Goal: Information Seeking & Learning: Learn about a topic

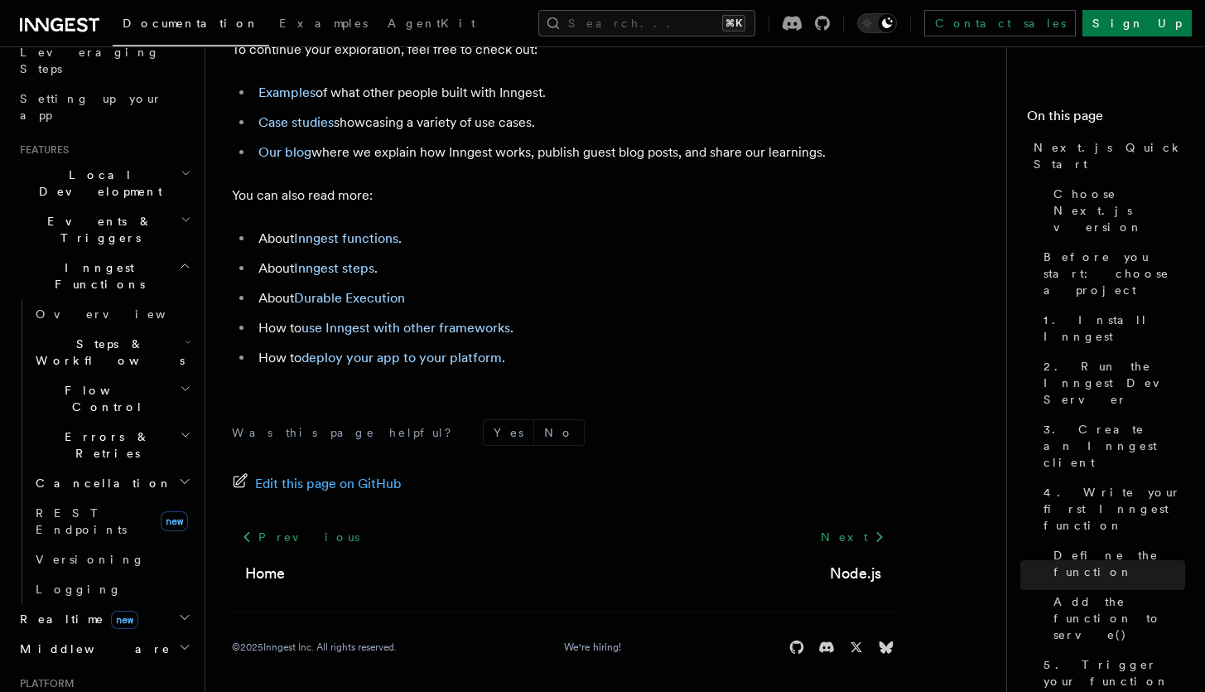
scroll to position [398, 0]
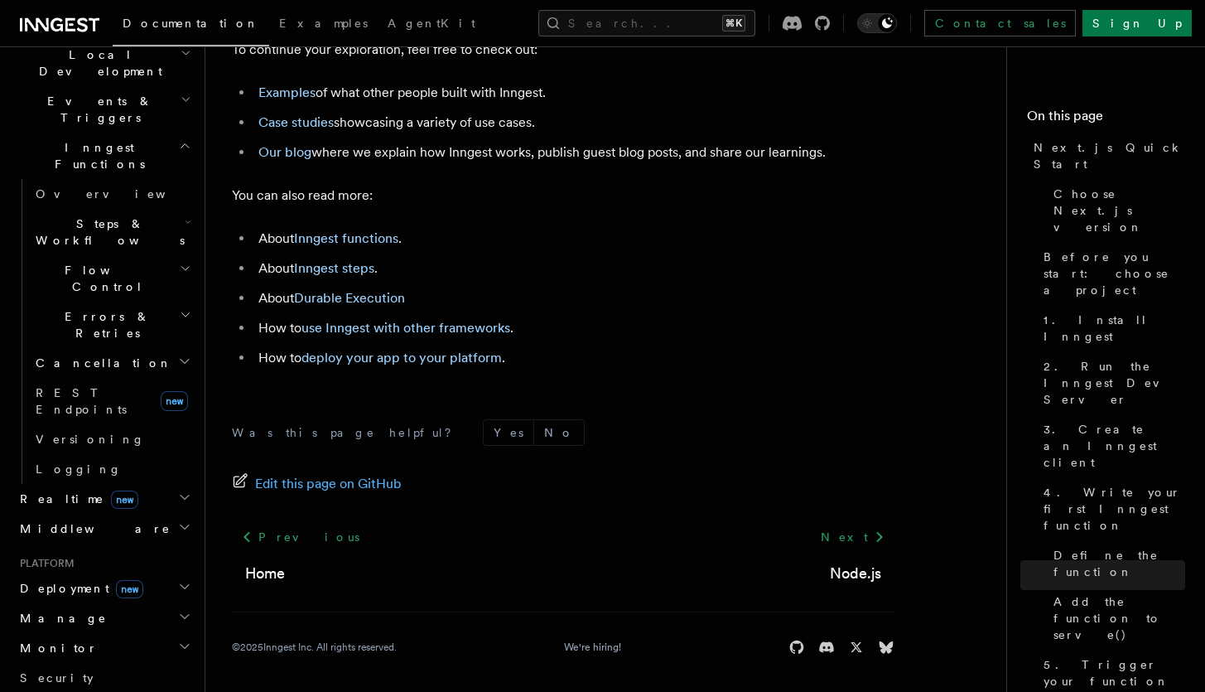
click at [142, 573] on h2 "Deployment new" at bounding box center [103, 588] width 181 height 30
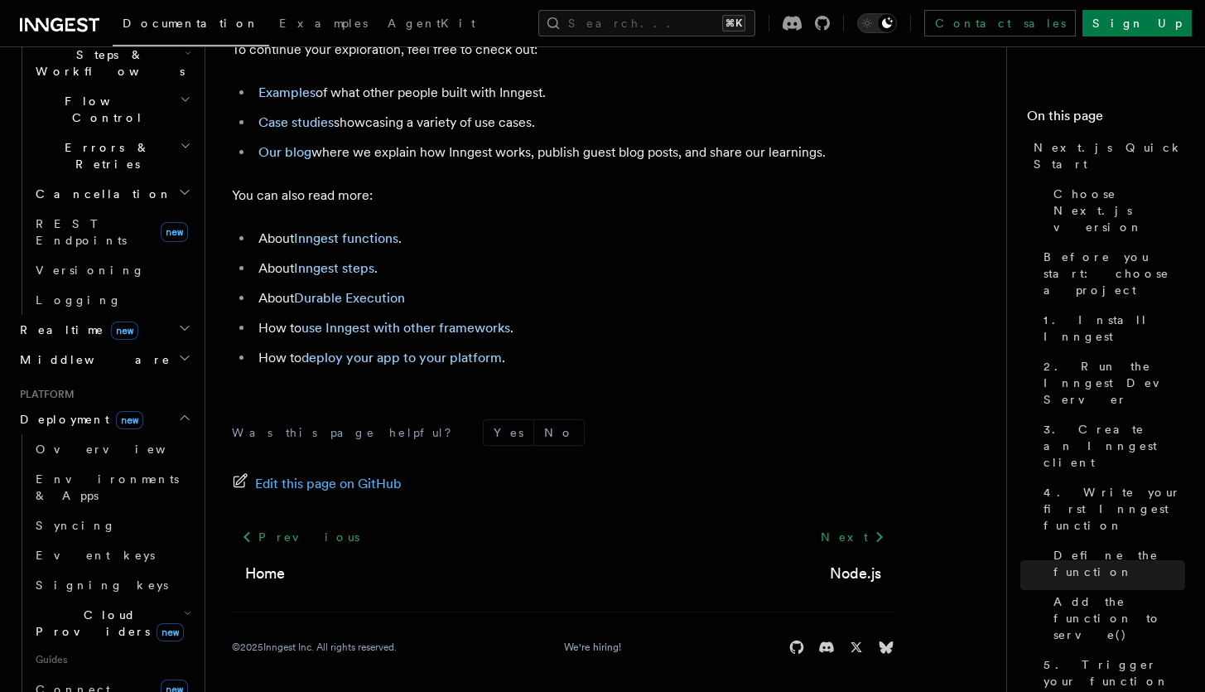
scroll to position [596, 0]
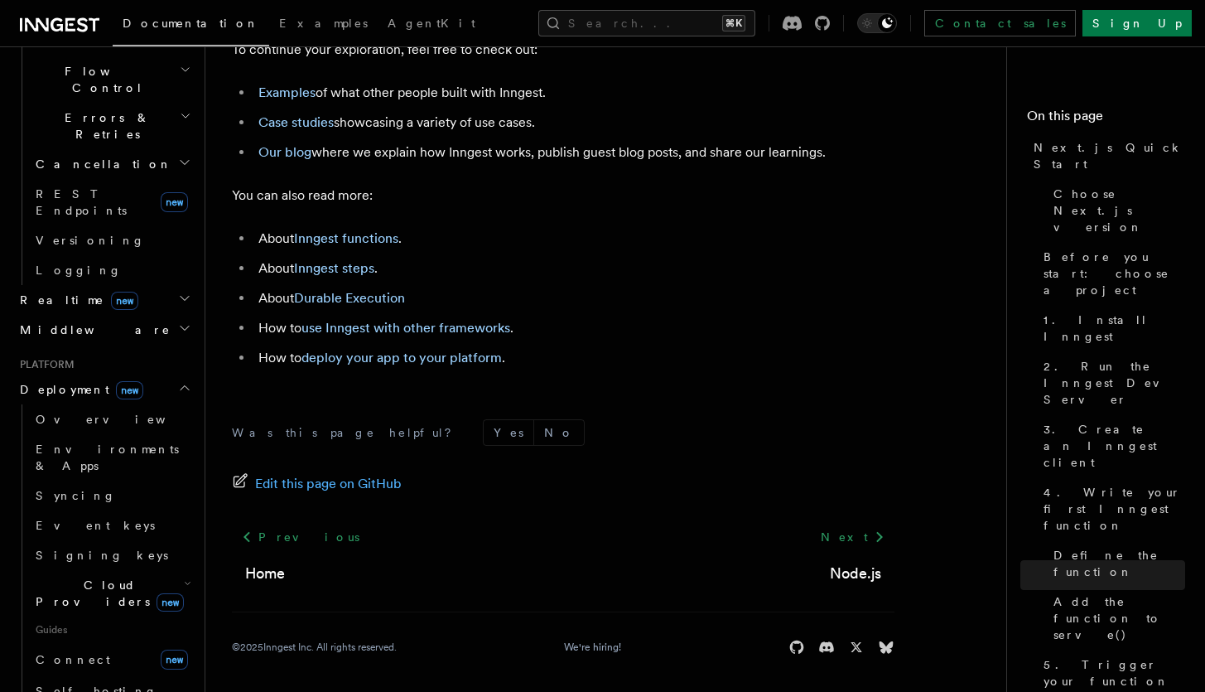
click at [152, 374] on h2 "Deployment new" at bounding box center [103, 389] width 181 height 30
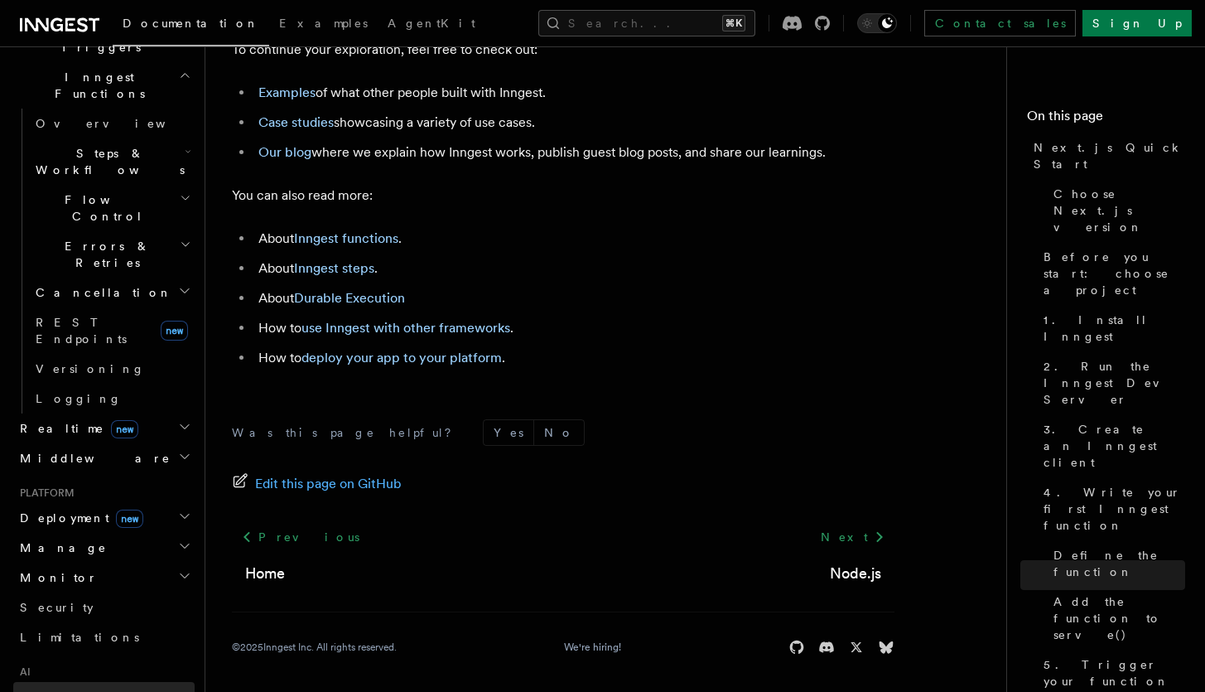
scroll to position [369, 0]
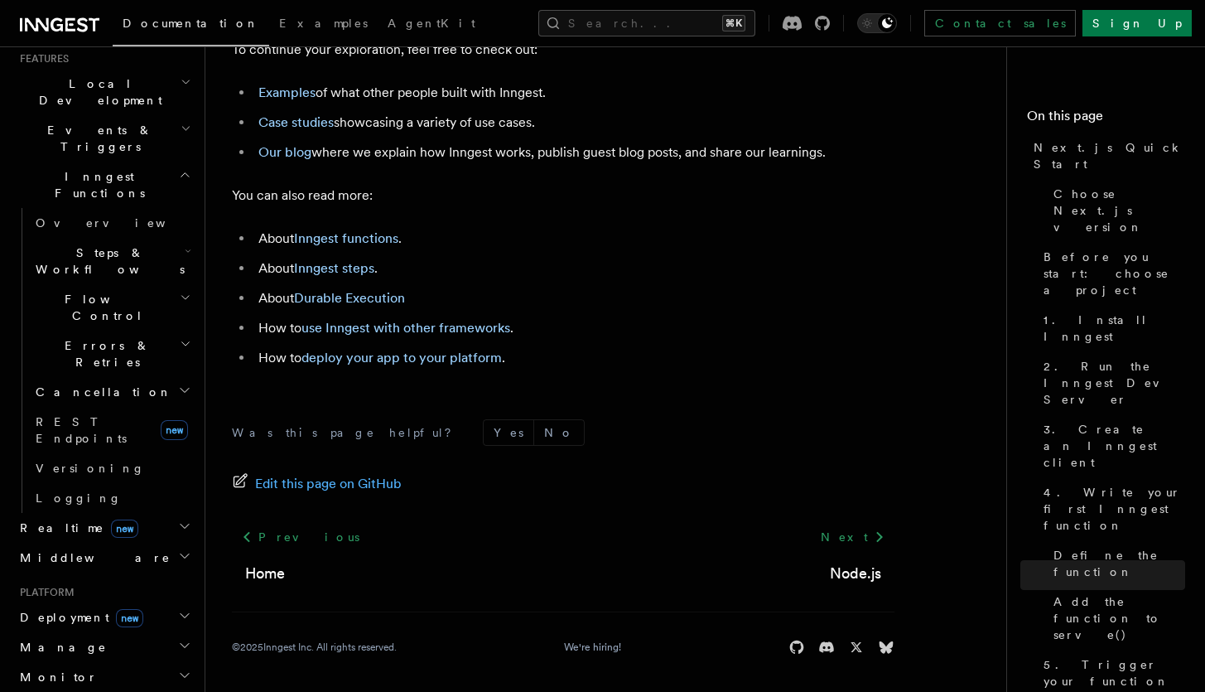
click at [689, 164] on li "Our blog where we explain how Inngest works, publish guest blog posts, and shar…" at bounding box center [573, 152] width 641 height 23
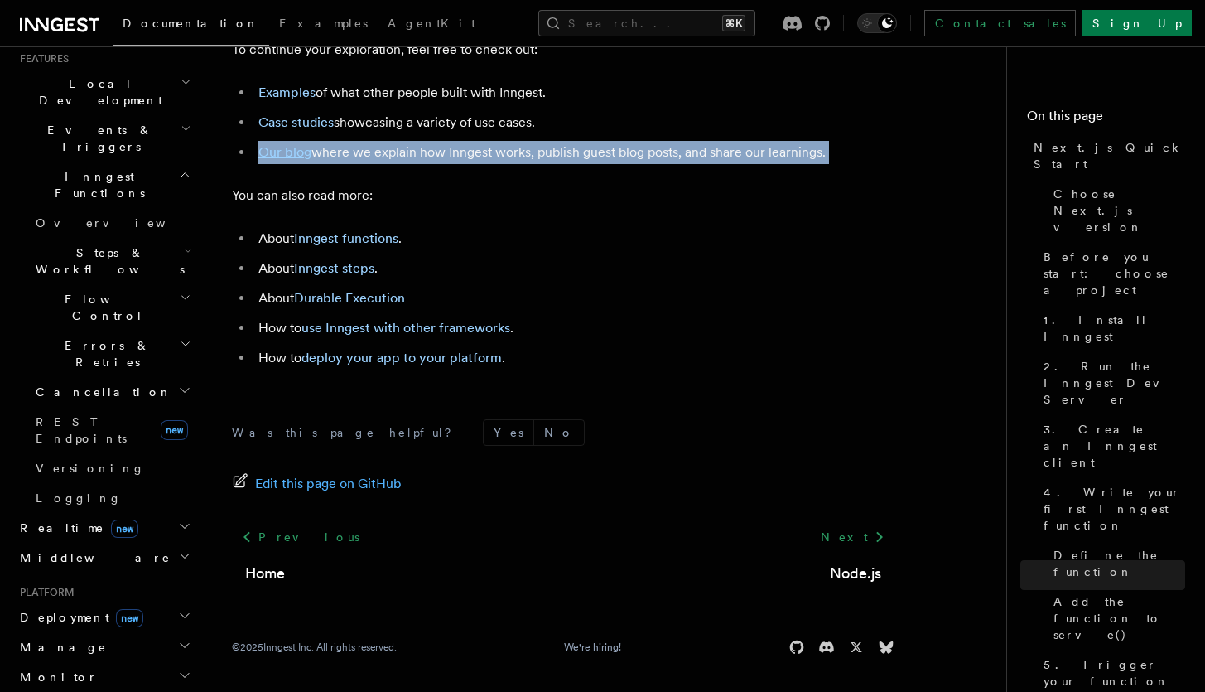
click at [689, 164] on li "Our blog where we explain how Inngest works, publish guest blog posts, and shar…" at bounding box center [573, 152] width 641 height 23
click at [714, 164] on ul "Examples of what other people built with Inngest. Case studies showcasing a var…" at bounding box center [563, 122] width 663 height 83
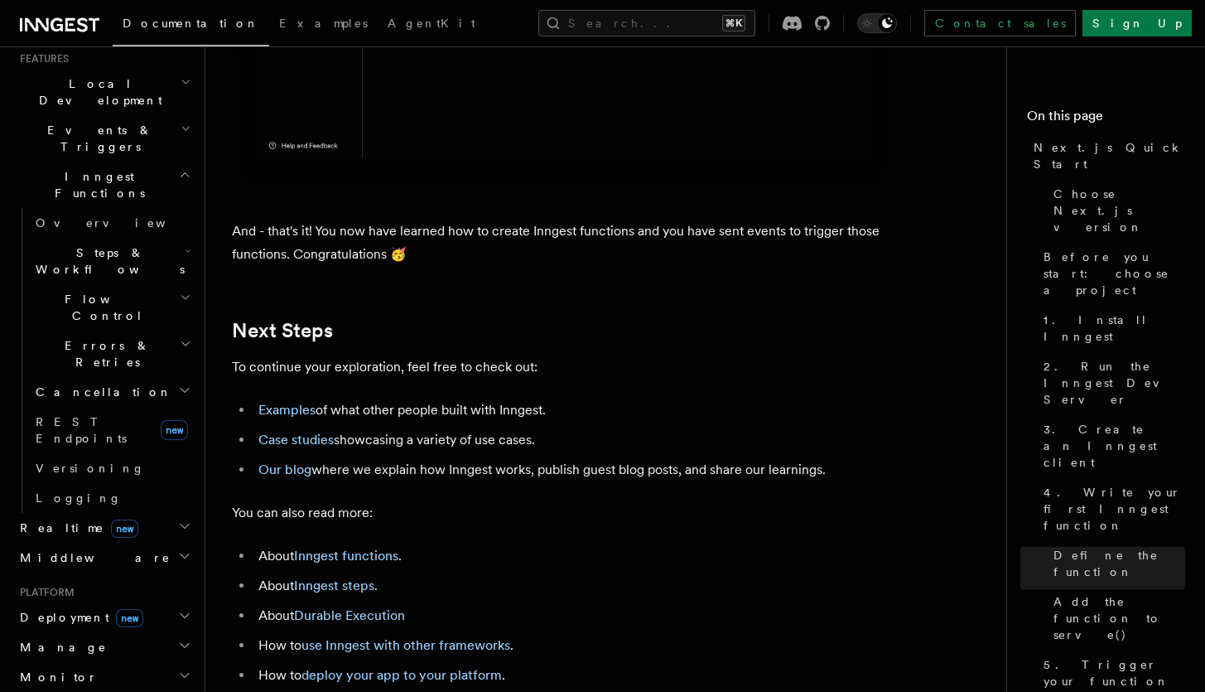
scroll to position [9747, 0]
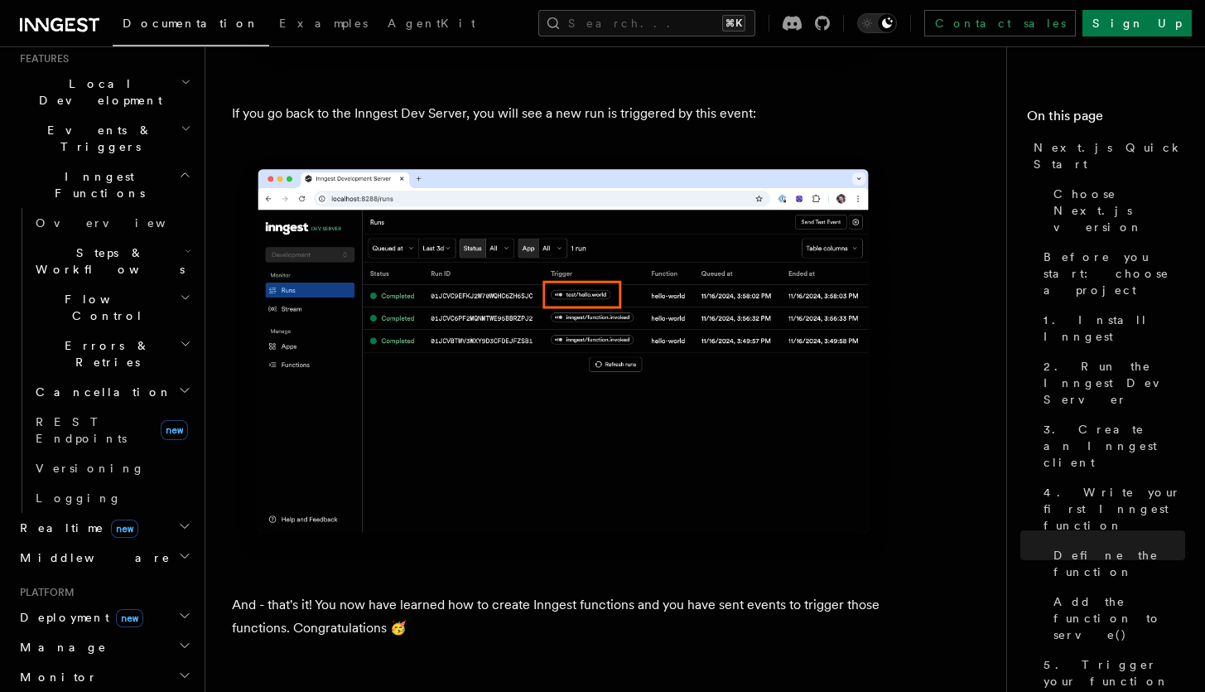
click at [677, 125] on p "If you go back to the Inngest Dev Server, you will see a new run is triggered b…" at bounding box center [563, 113] width 663 height 23
click at [678, 125] on p "If you go back to the Inngest Dev Server, you will see a new run is triggered b…" at bounding box center [563, 113] width 663 height 23
click at [774, 125] on p "If you go back to the Inngest Dev Server, you will see a new run is triggered b…" at bounding box center [563, 113] width 663 height 23
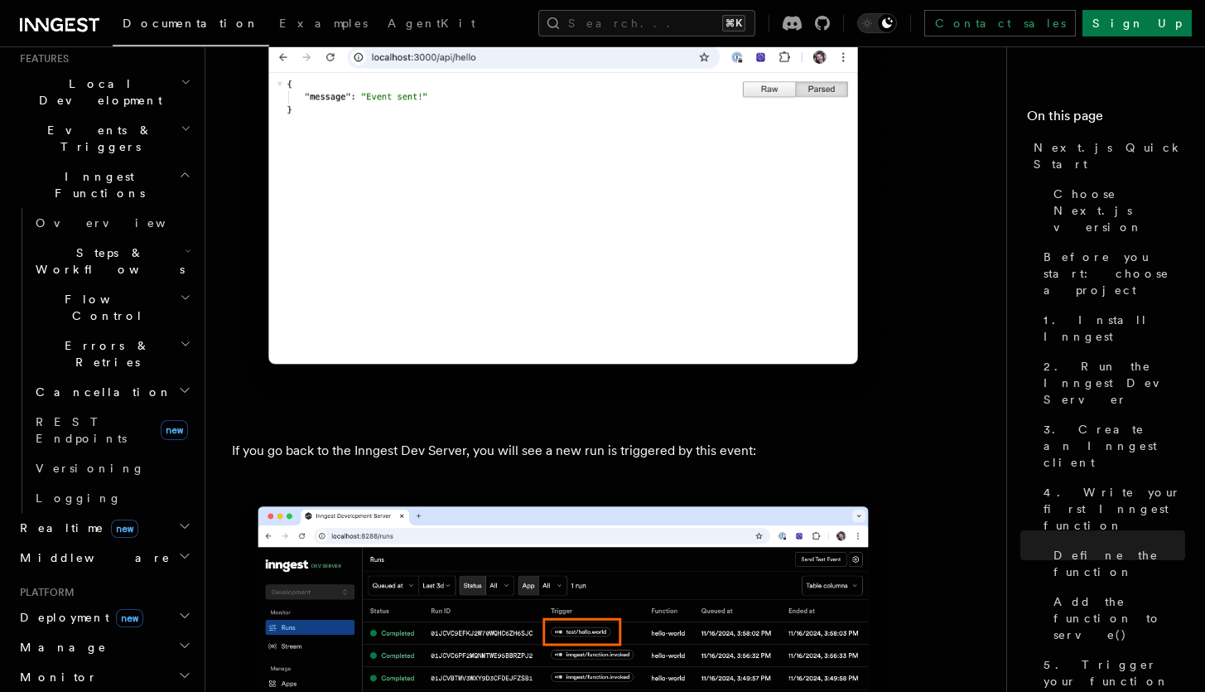
scroll to position [9509, 0]
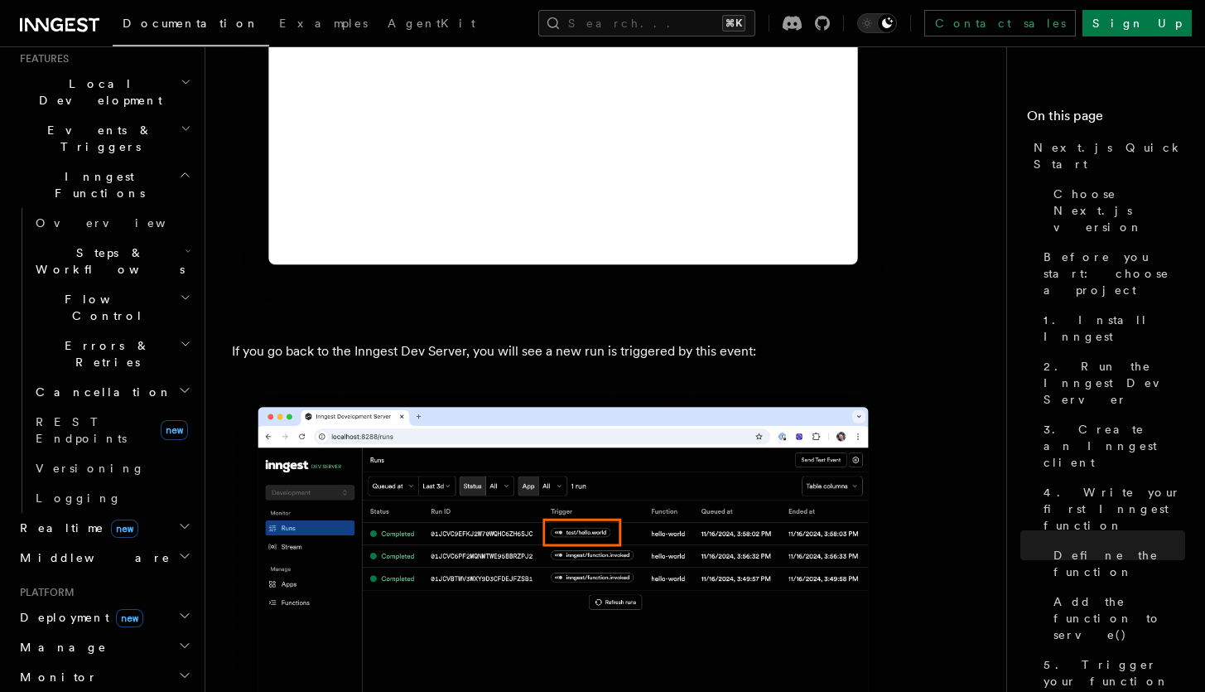
click at [119, 513] on h2 "Realtime new" at bounding box center [103, 528] width 181 height 30
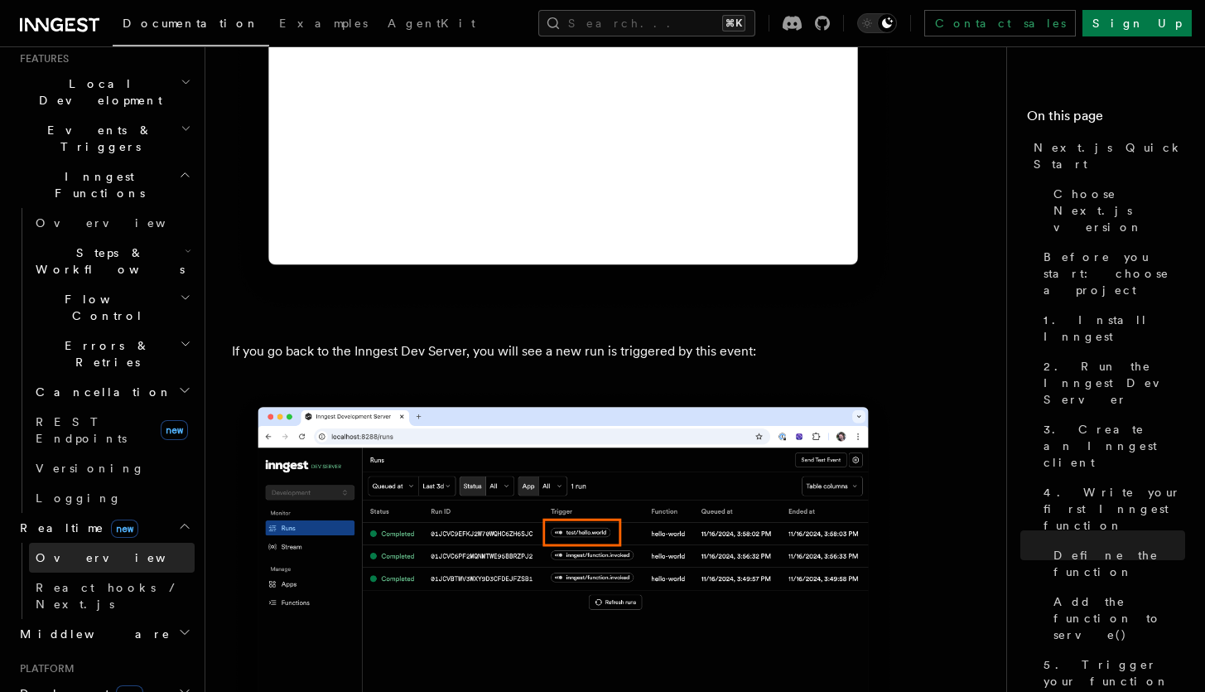
click at [108, 542] on link "Overview" at bounding box center [112, 557] width 166 height 30
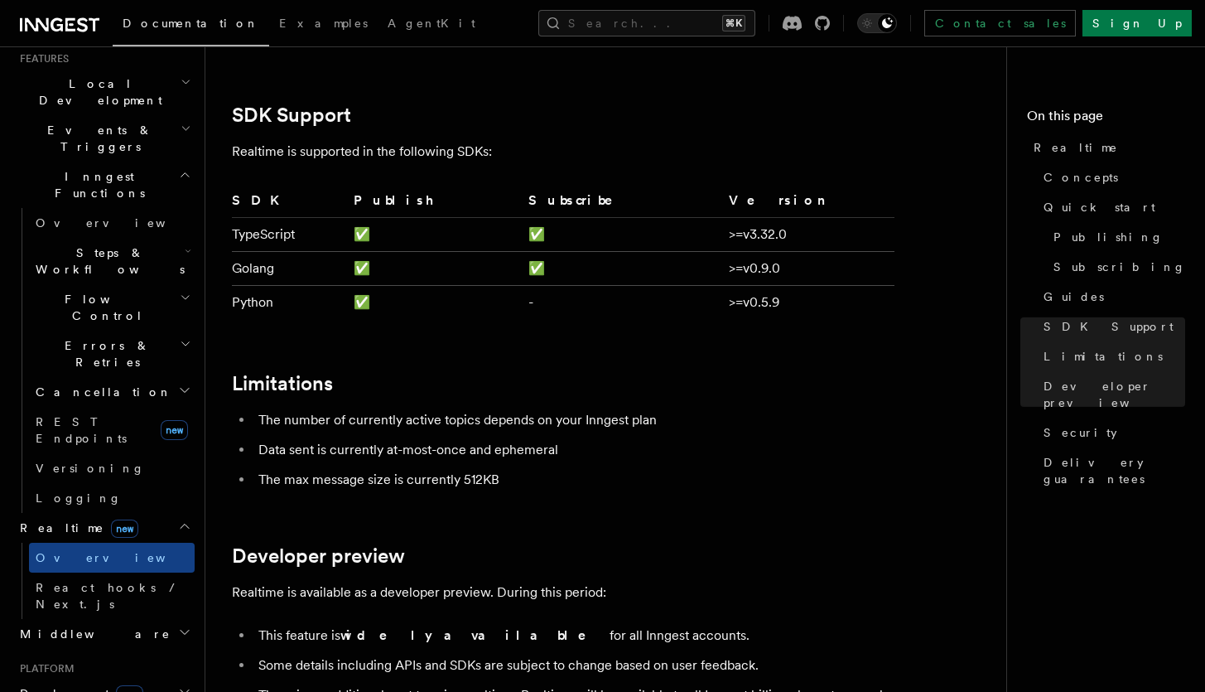
scroll to position [3156, 0]
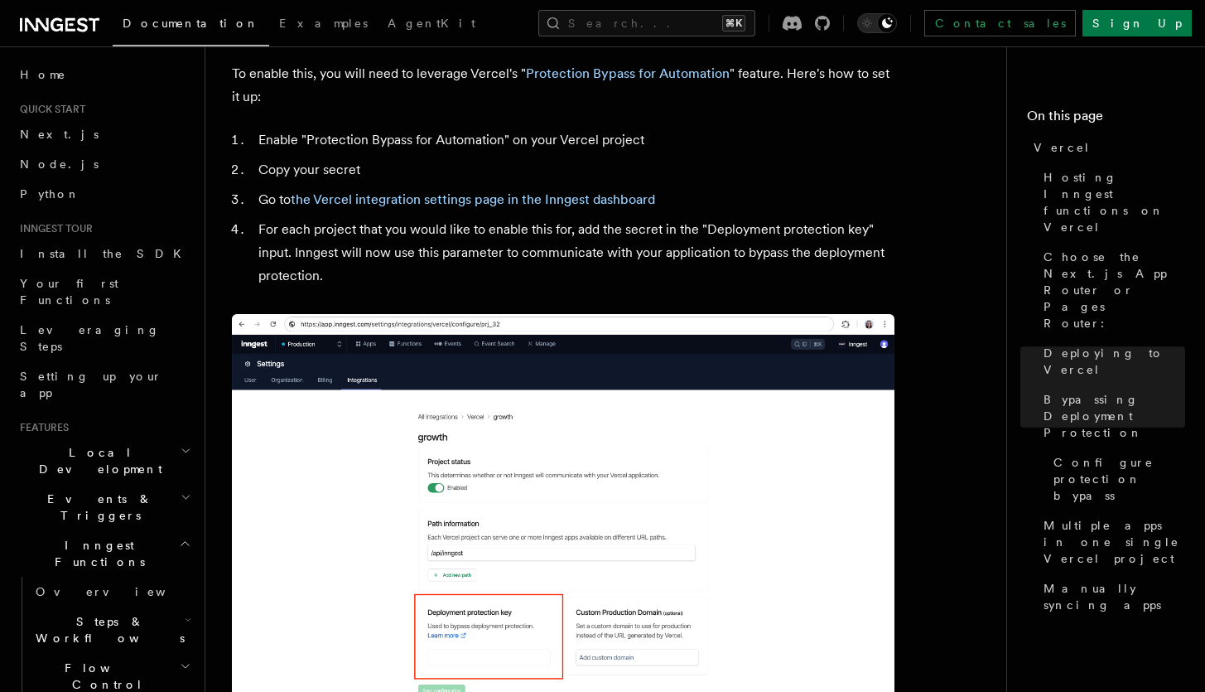
scroll to position [1564, 0]
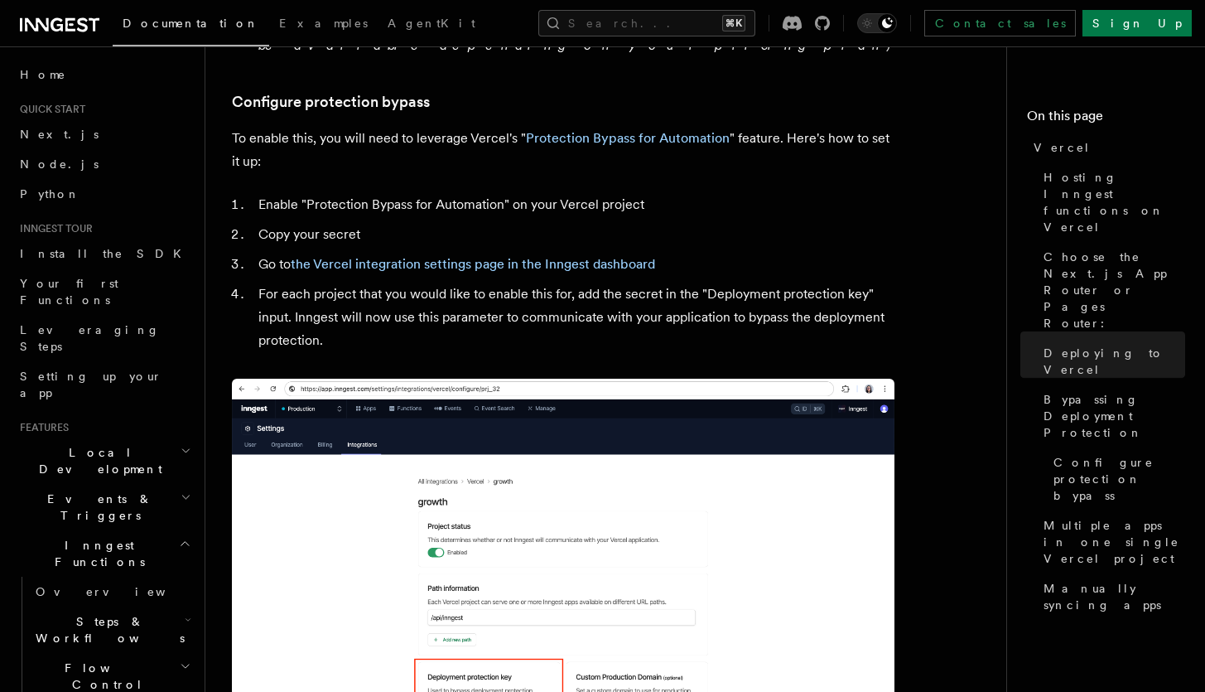
click at [670, 282] on li "For each project that you would like to enable this for, add the secret in the …" at bounding box center [573, 317] width 641 height 70
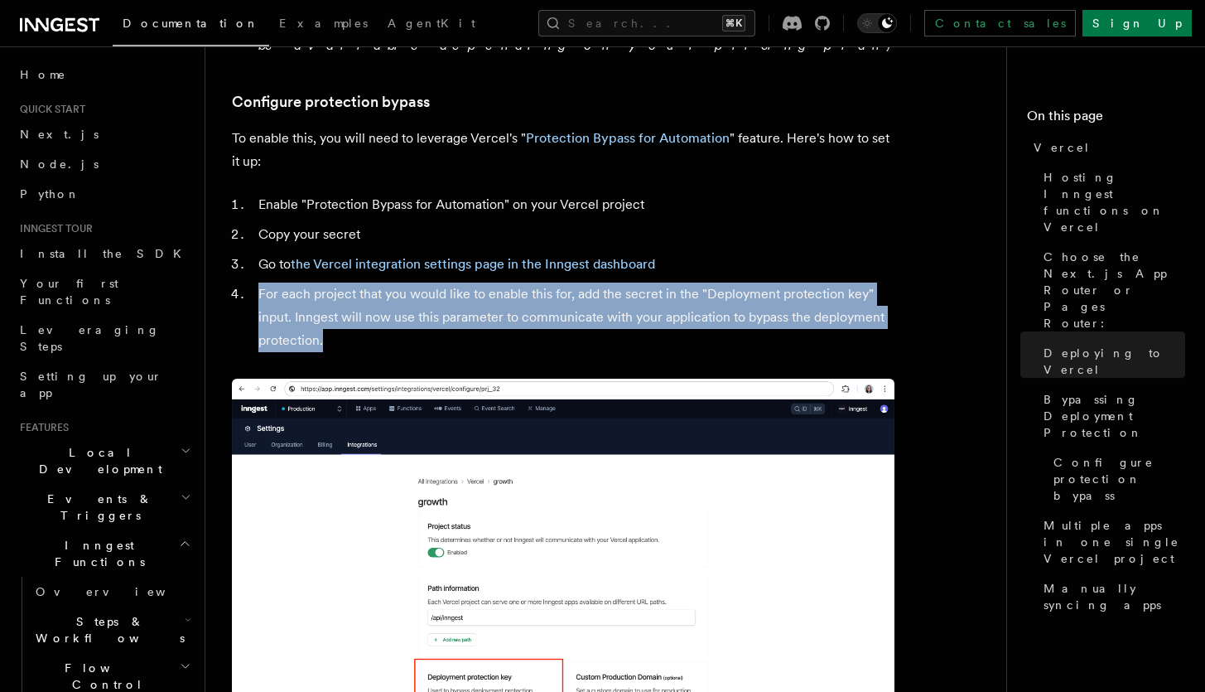
click at [670, 282] on li "For each project that you would like to enable this for, add the secret in the …" at bounding box center [573, 317] width 641 height 70
click at [696, 282] on li "For each project that you would like to enable this for, add the secret in the …" at bounding box center [573, 317] width 641 height 70
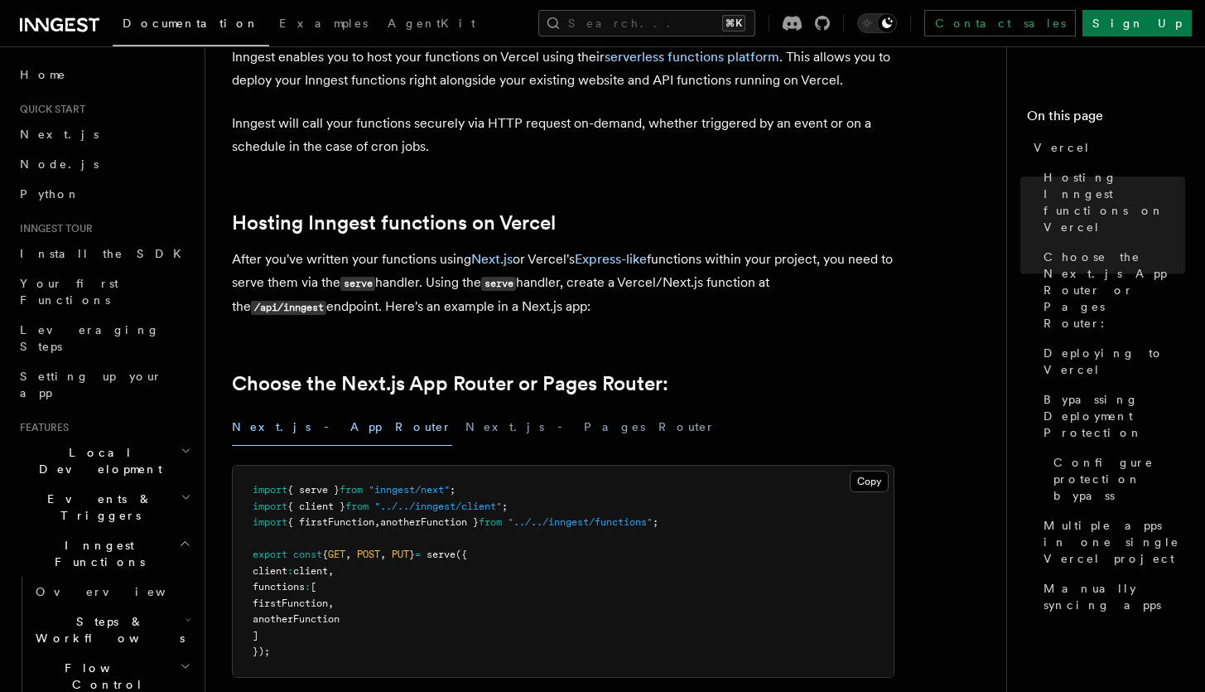
scroll to position [0, 0]
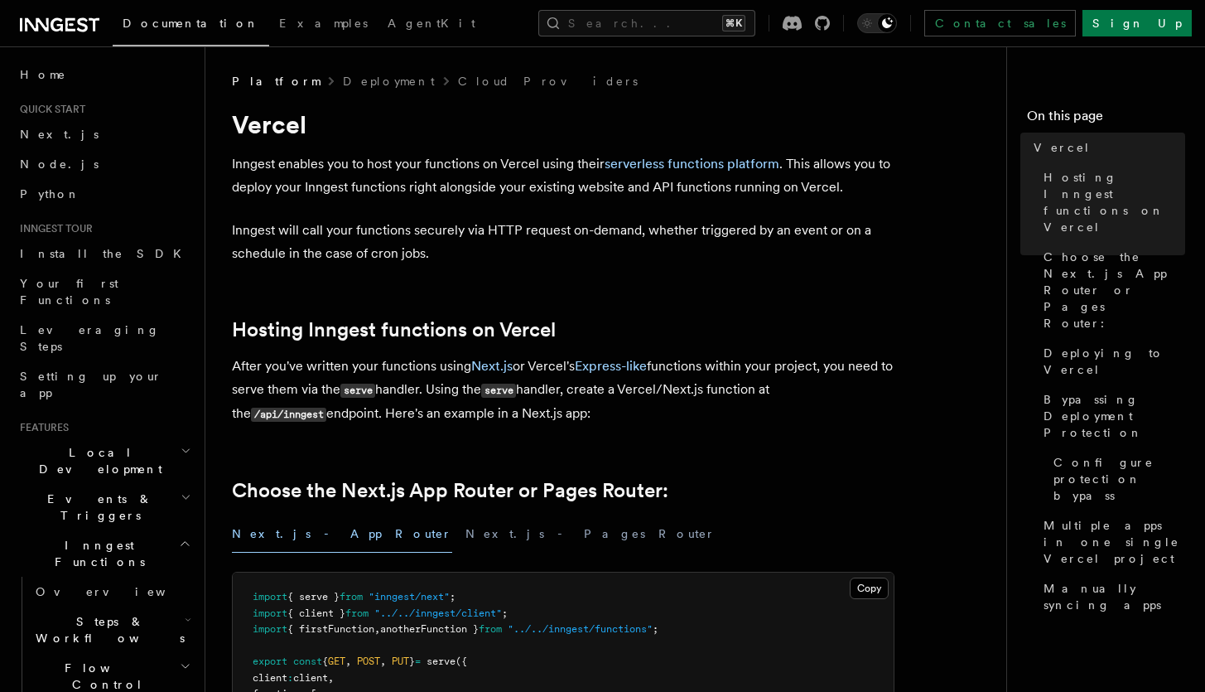
click at [516, 159] on p "Inngest enables you to host your functions on Vercel using their serverless fun…" at bounding box center [563, 175] width 663 height 46
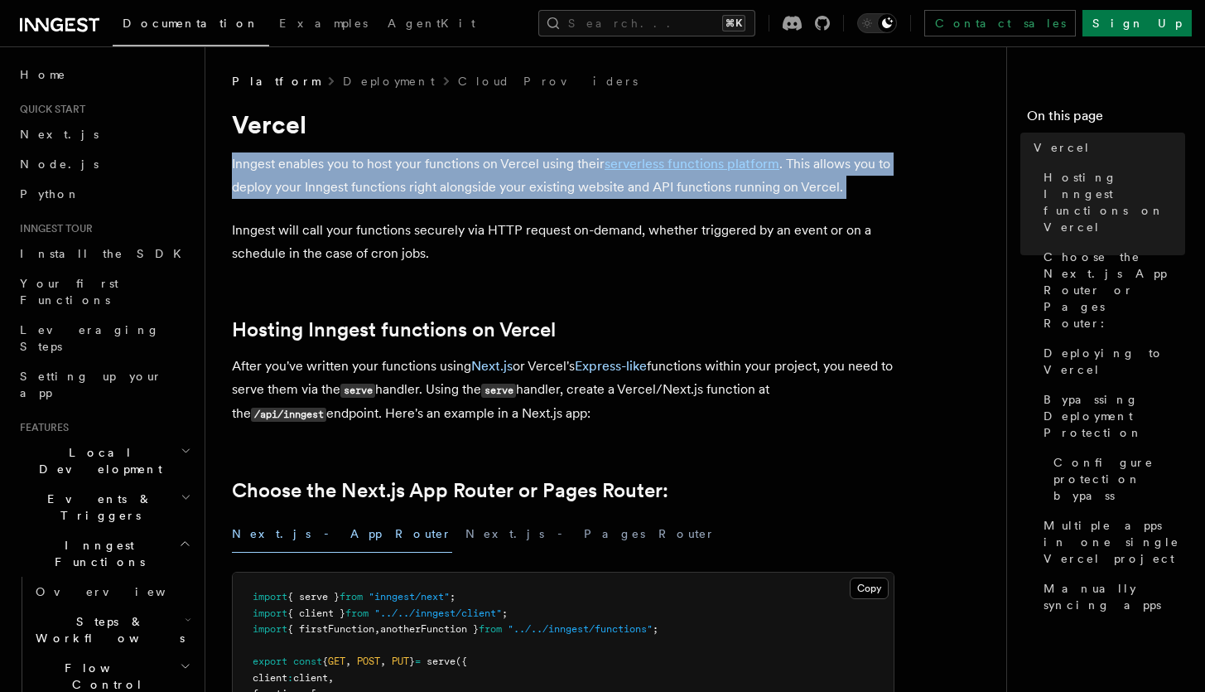
click at [516, 159] on p "Inngest enables you to host your functions on Vercel using their serverless fun…" at bounding box center [563, 175] width 663 height 46
click at [523, 175] on p "Inngest enables you to host your functions on Vercel using their serverless fun…" at bounding box center [563, 175] width 663 height 46
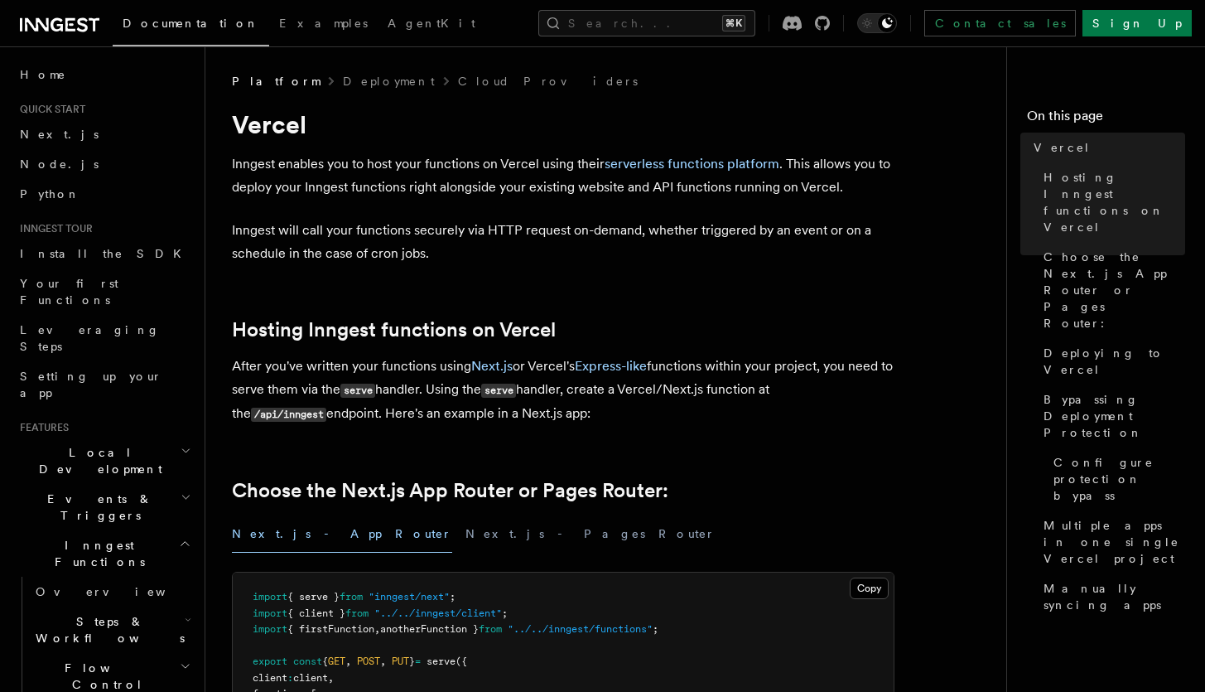
click at [574, 227] on p "Inngest will call your functions securely via HTTP request on-demand, whether t…" at bounding box center [563, 242] width 663 height 46
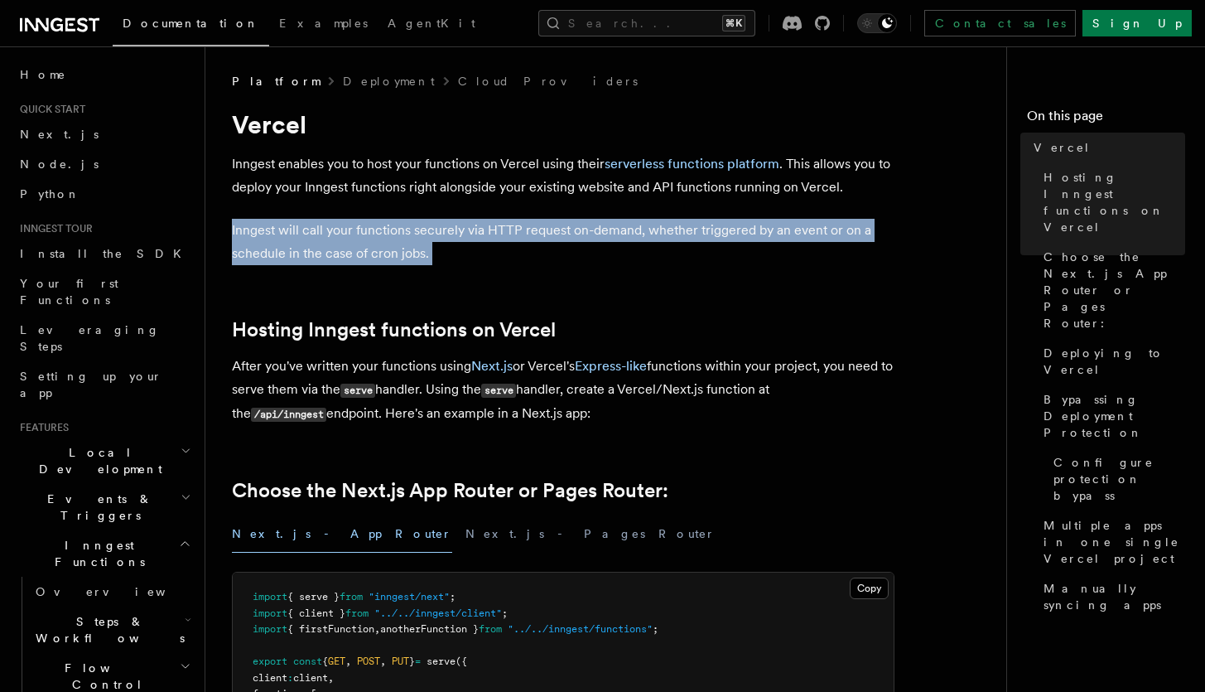
click at [574, 227] on p "Inngest will call your functions securely via HTTP request on-demand, whether t…" at bounding box center [563, 242] width 663 height 46
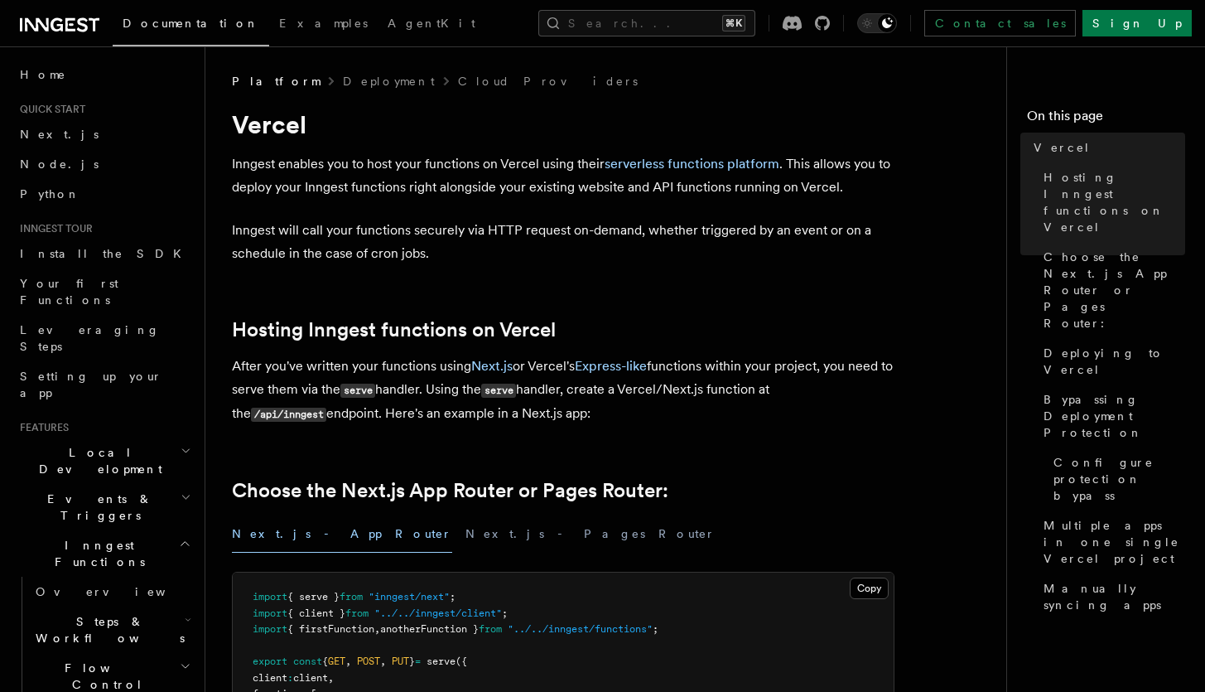
click at [586, 242] on p "Inngest will call your functions securely via HTTP request on-demand, whether t…" at bounding box center [563, 242] width 663 height 46
click at [539, 328] on link "Hosting Inngest functions on Vercel" at bounding box center [394, 329] width 324 height 23
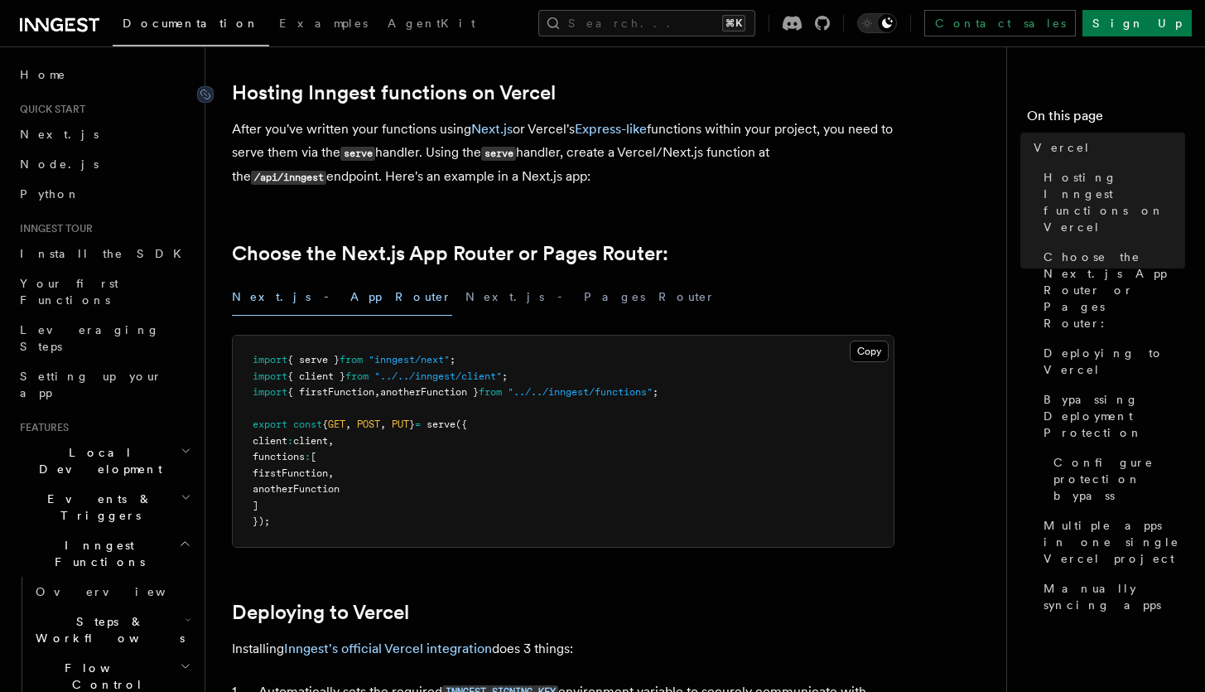
scroll to position [239, 0]
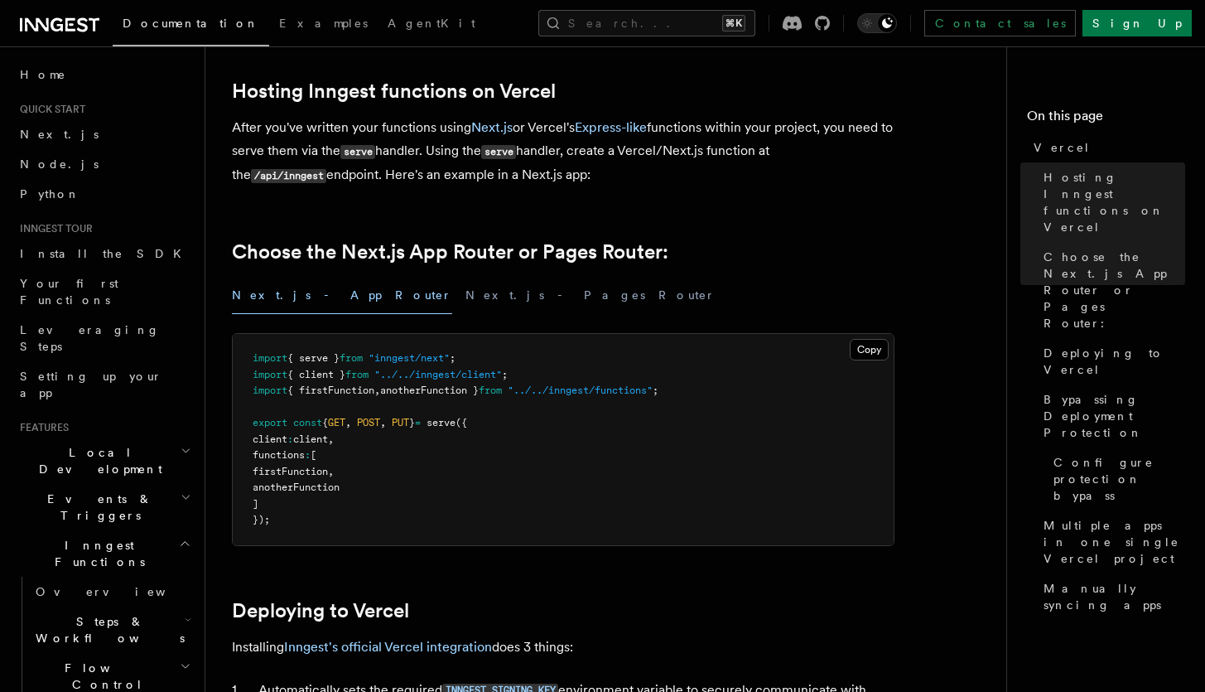
click at [677, 156] on p "After you've written your functions using Next.js or Vercel's Express-like func…" at bounding box center [563, 151] width 663 height 71
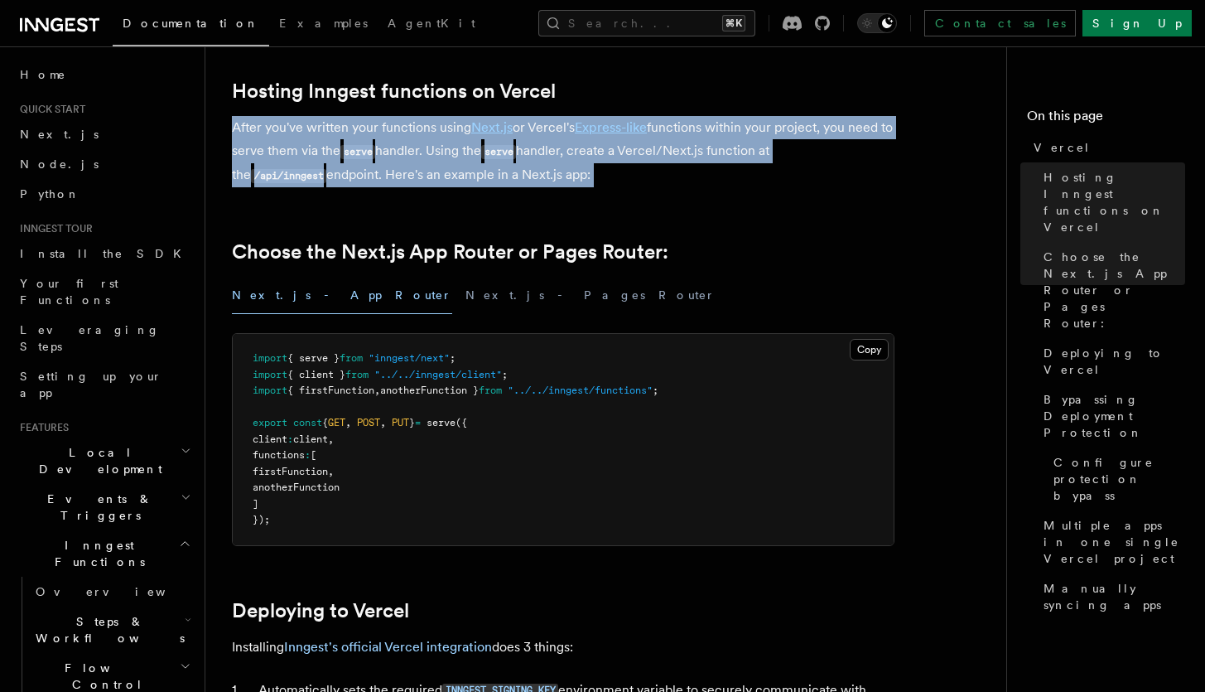
click at [677, 156] on p "After you've written your functions using Next.js or Vercel's Express-like func…" at bounding box center [563, 151] width 663 height 71
click at [718, 166] on p "After you've written your functions using Next.js or Vercel's Express-like func…" at bounding box center [563, 151] width 663 height 71
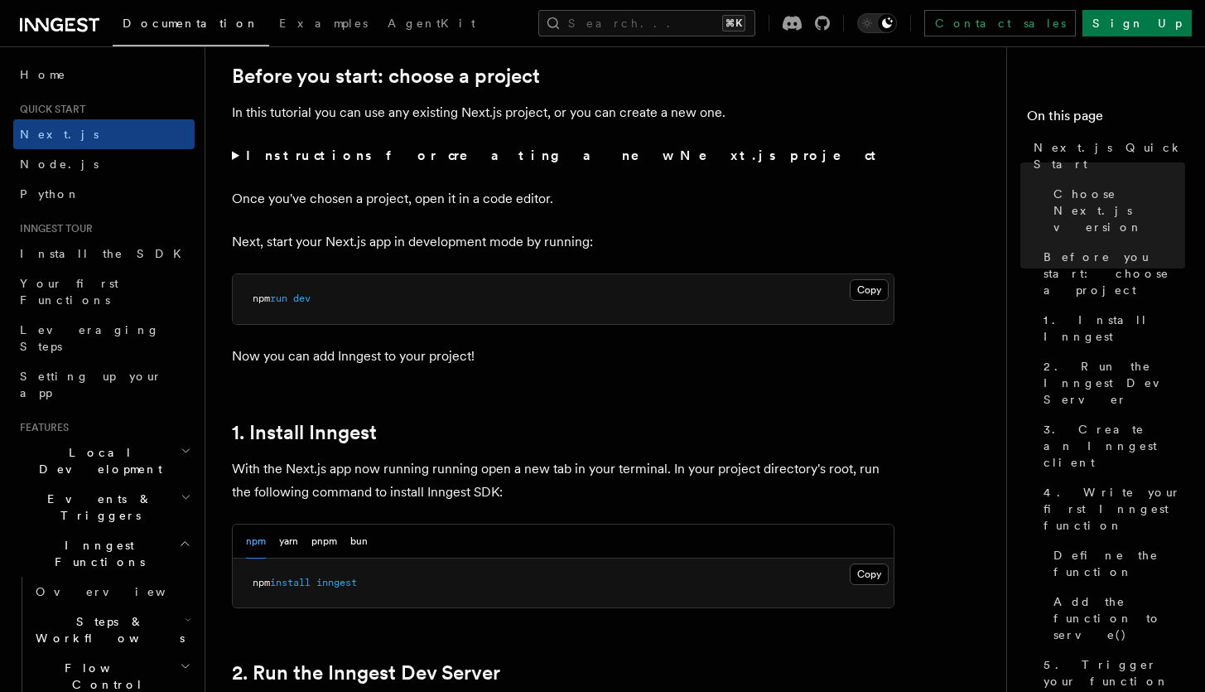
scroll to position [592, 0]
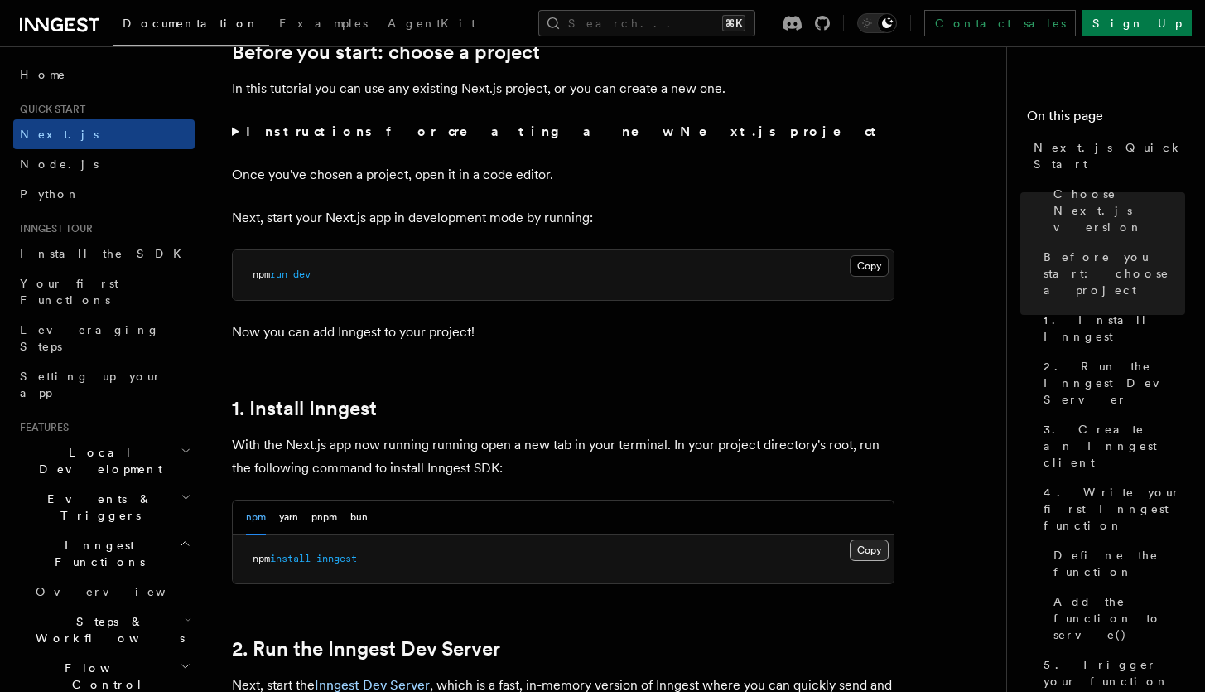
click at [861, 550] on button "Copy Copied" at bounding box center [869, 550] width 39 height 22
click at [532, 499] on div "npm yarn pnpm bun Copy Copied npm install inngest" at bounding box center [563, 541] width 663 height 85
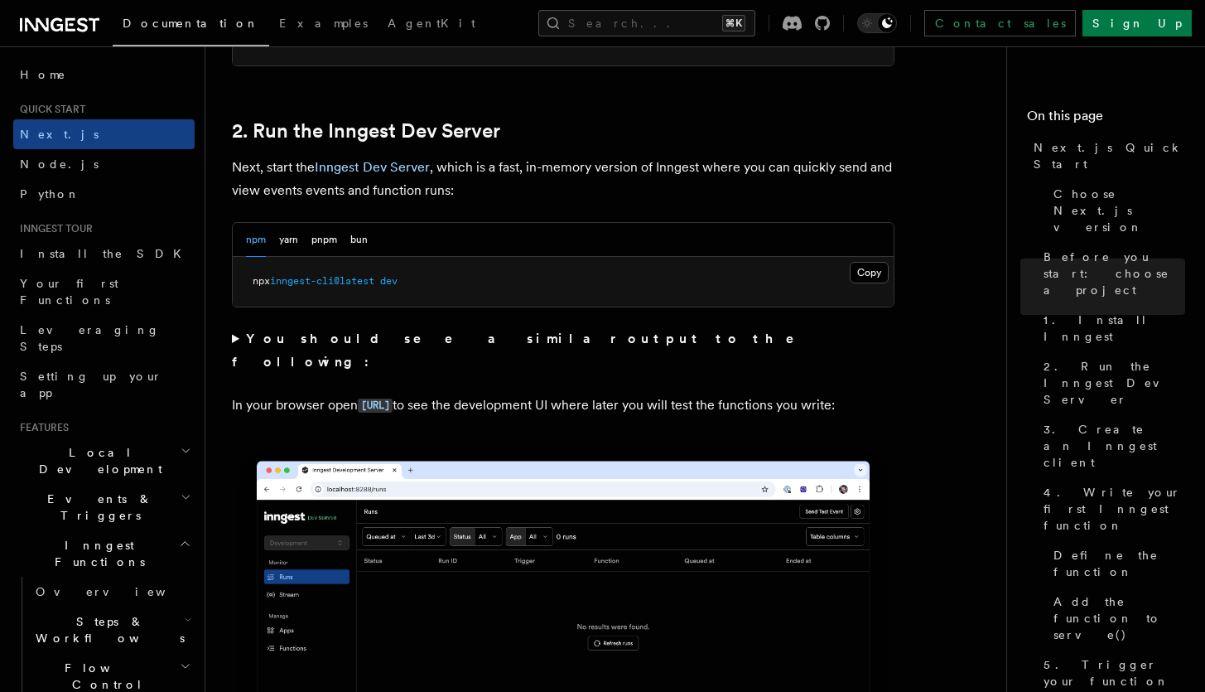
scroll to position [1082, 0]
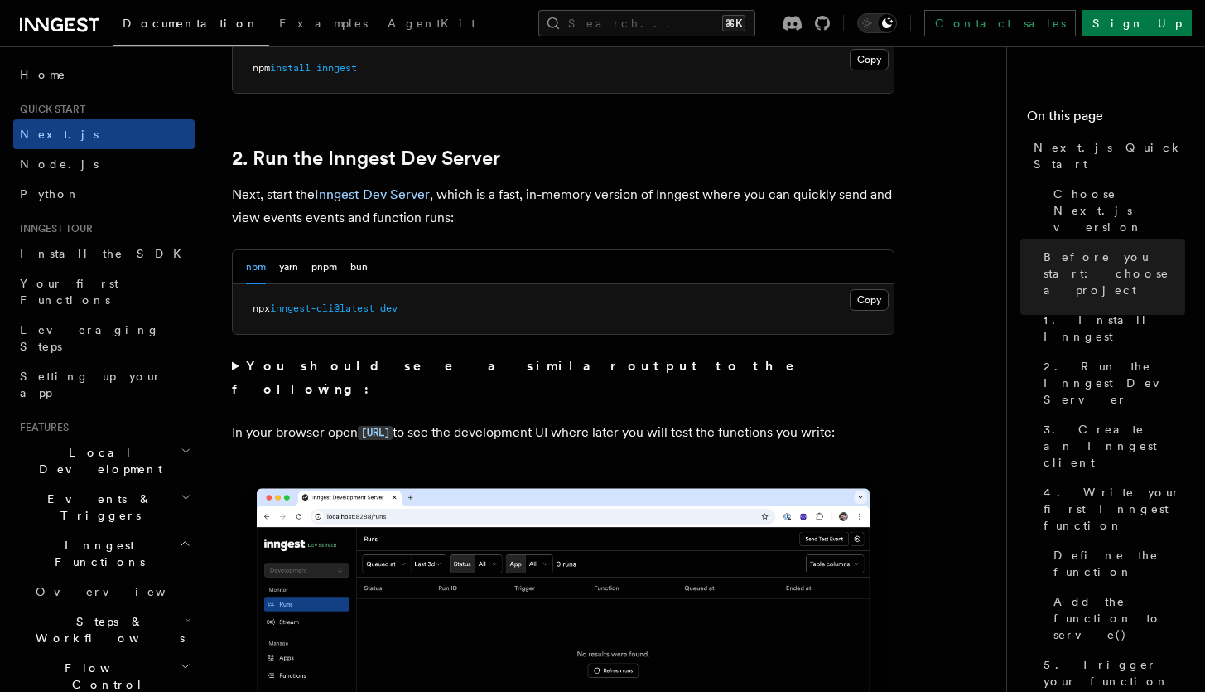
click at [258, 308] on span "npx" at bounding box center [261, 308] width 17 height 12
drag, startPoint x: 258, startPoint y: 308, endPoint x: 402, endPoint y: 306, distance: 144.1
click at [398, 306] on span "npx inngest-cli@latest dev" at bounding box center [325, 308] width 145 height 12
copy span "npx inngest-cli@latest dev"
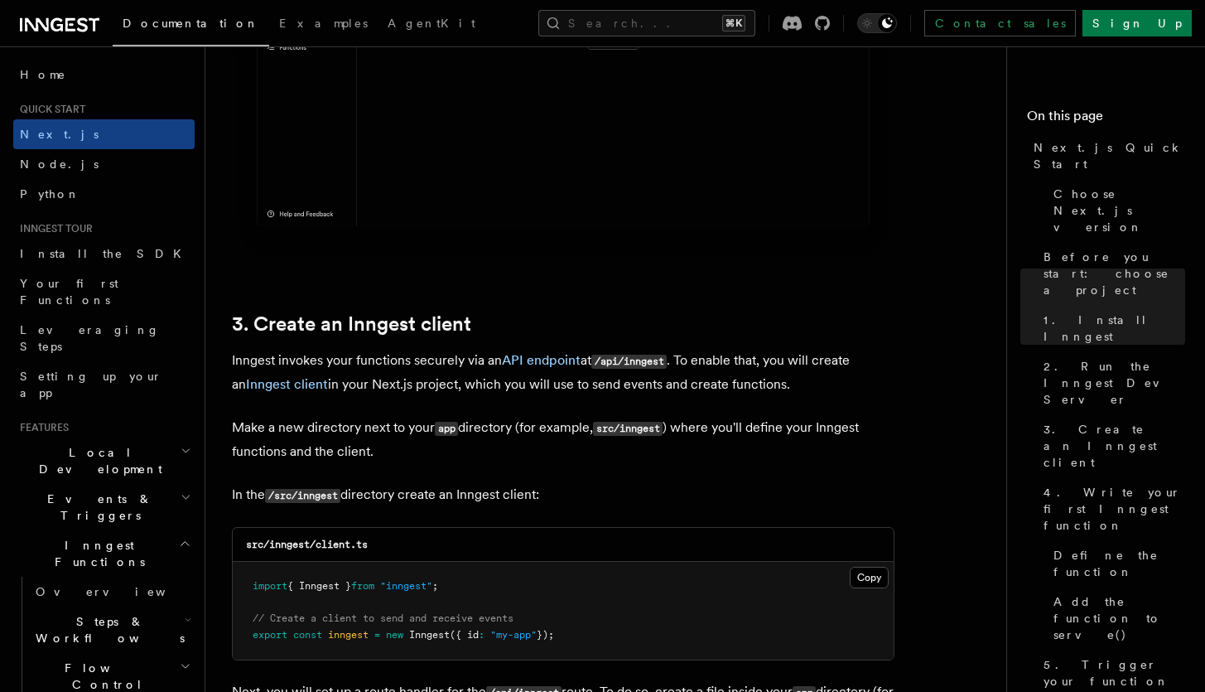
scroll to position [1848, 0]
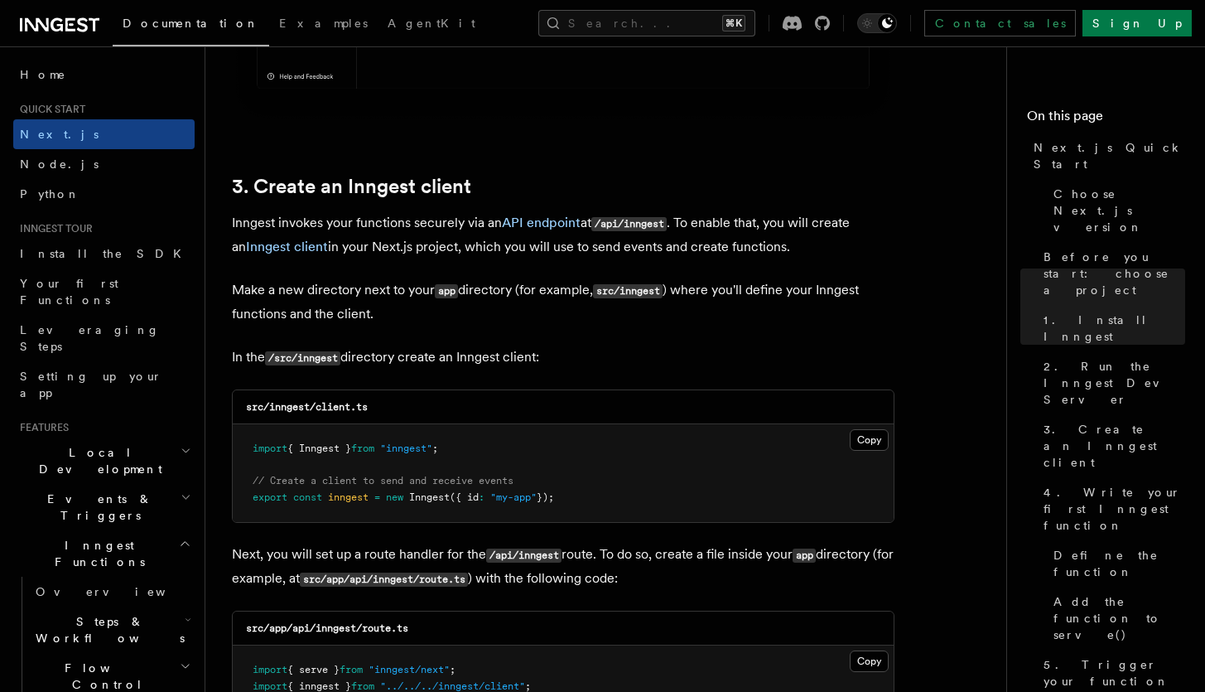
click at [885, 311] on p "Make a new directory next to your app directory (for example, src/inngest ) whe…" at bounding box center [563, 301] width 663 height 47
drag, startPoint x: 597, startPoint y: 498, endPoint x: 253, endPoint y: 455, distance: 347.2
click at [253, 455] on pre "import { Inngest } from "inngest" ; // Create a client to send and receive even…" at bounding box center [563, 473] width 661 height 98
copy code "import { Inngest } from "inngest" ; // Create a client to send and receive even…"
click at [682, 255] on p "Inngest invokes your functions securely via an API endpoint at /api/inngest . T…" at bounding box center [563, 234] width 663 height 47
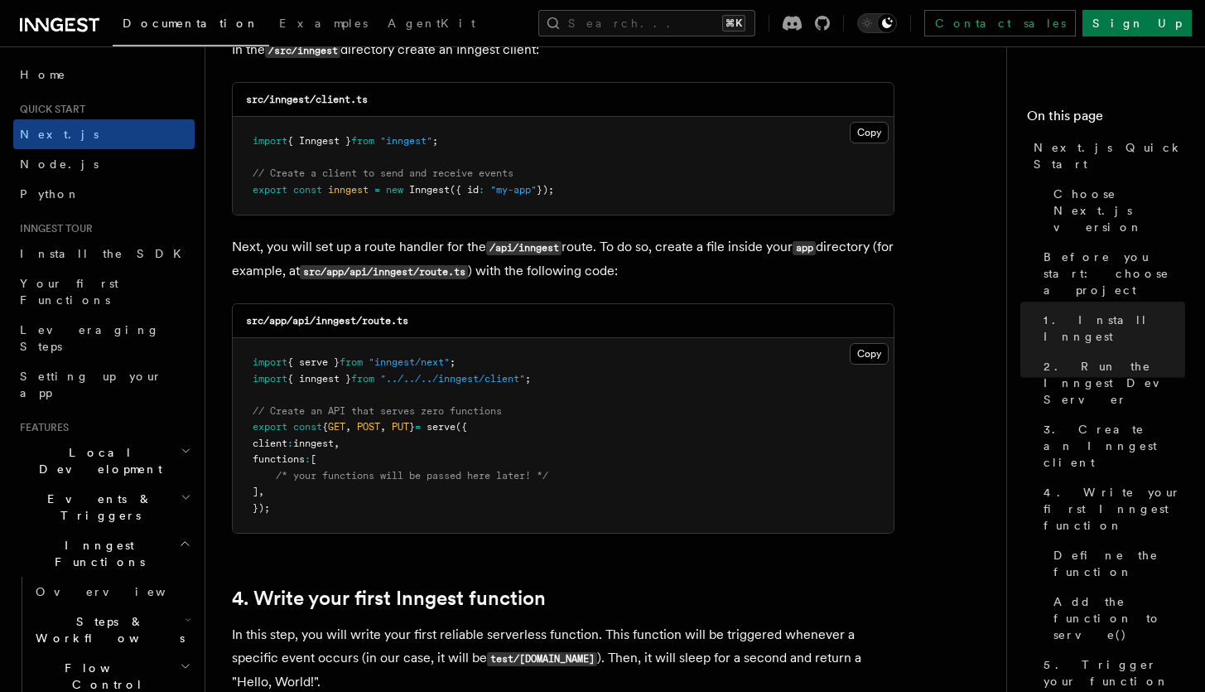
scroll to position [2155, 0]
click at [258, 325] on code "src/app/api/inngest/route.ts" at bounding box center [327, 321] width 162 height 12
drag, startPoint x: 258, startPoint y: 325, endPoint x: 429, endPoint y: 321, distance: 171.5
click at [429, 321] on div "src/app/api/inngest/route.ts" at bounding box center [563, 321] width 661 height 34
copy code "src/app/api/inngest/route.ts"
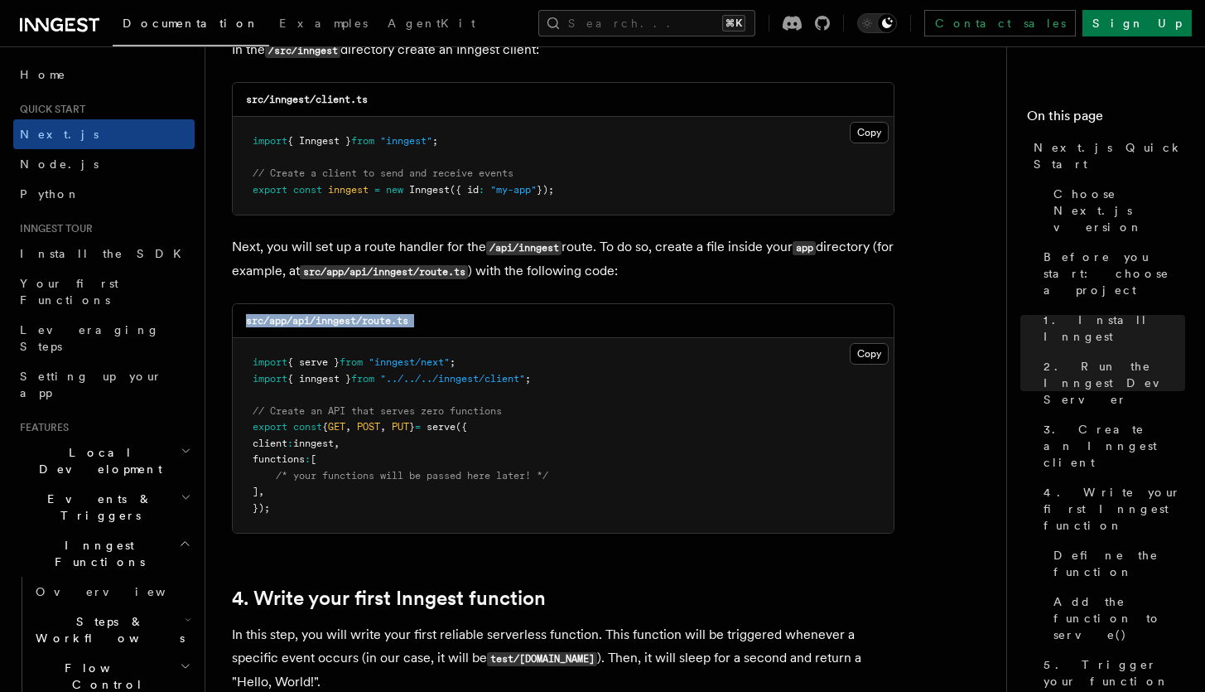
click at [862, 356] on button "Copy Copied" at bounding box center [869, 354] width 39 height 22
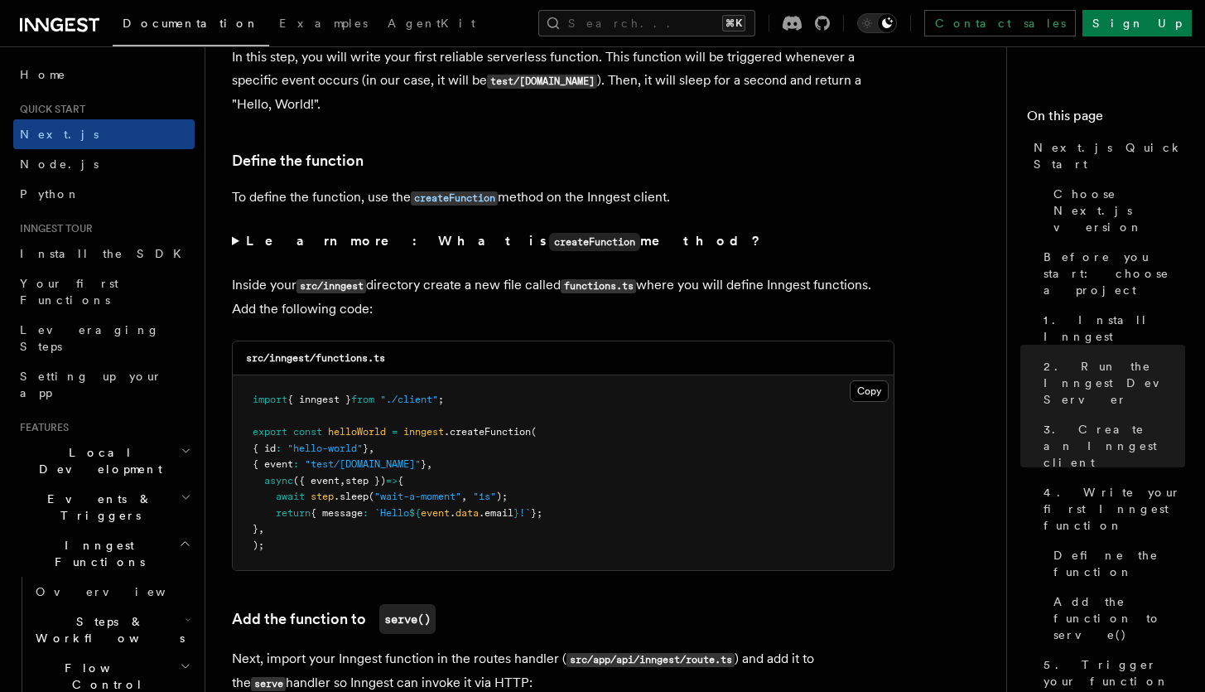
scroll to position [2781, 0]
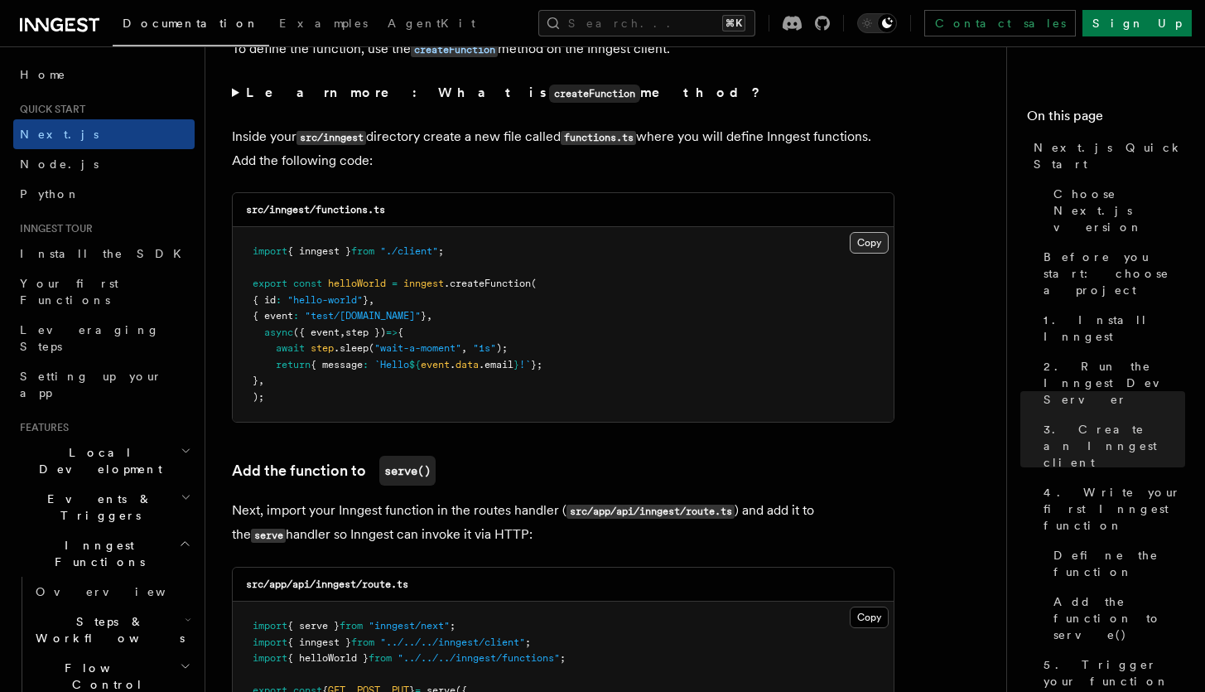
click at [872, 244] on button "Copy Copied" at bounding box center [869, 243] width 39 height 22
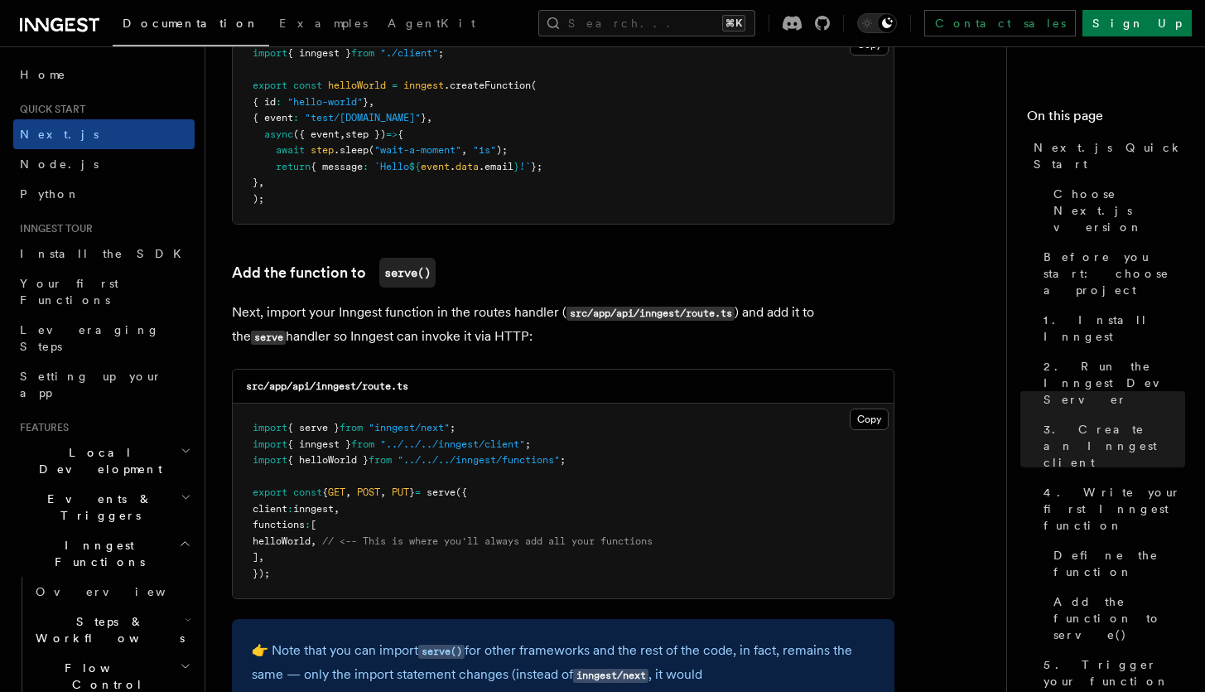
scroll to position [3079, 0]
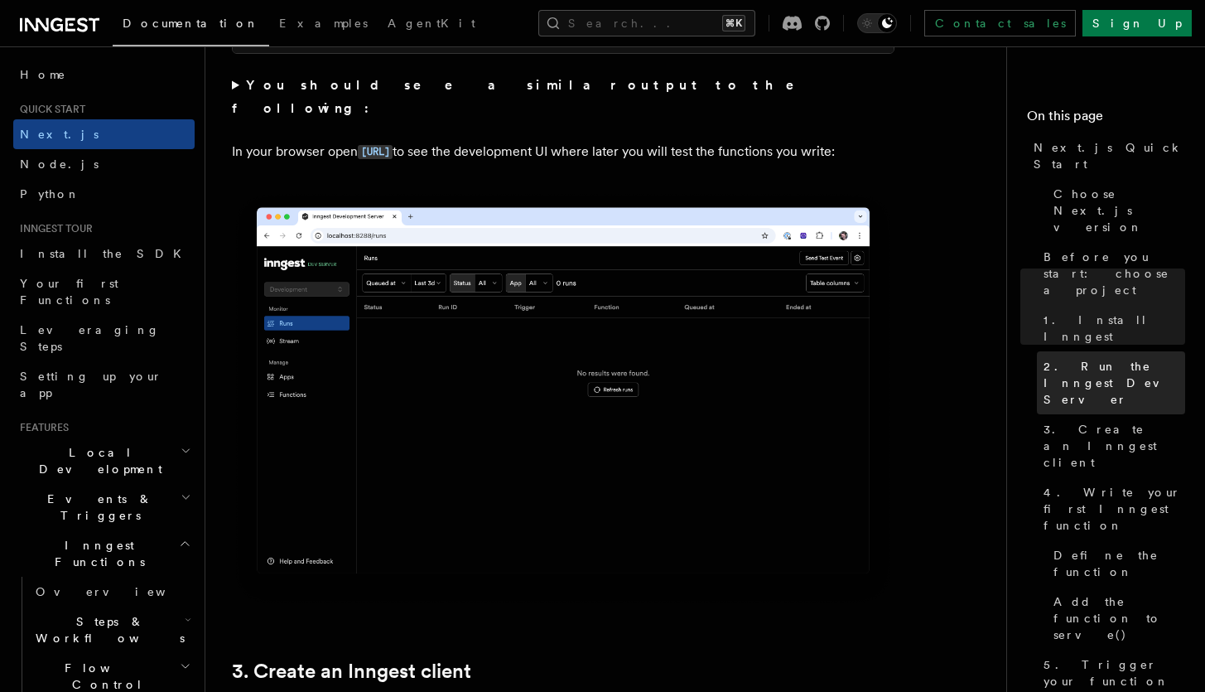
click at [1112, 358] on span "2. Run the Inngest Dev Server" at bounding box center [1115, 383] width 142 height 50
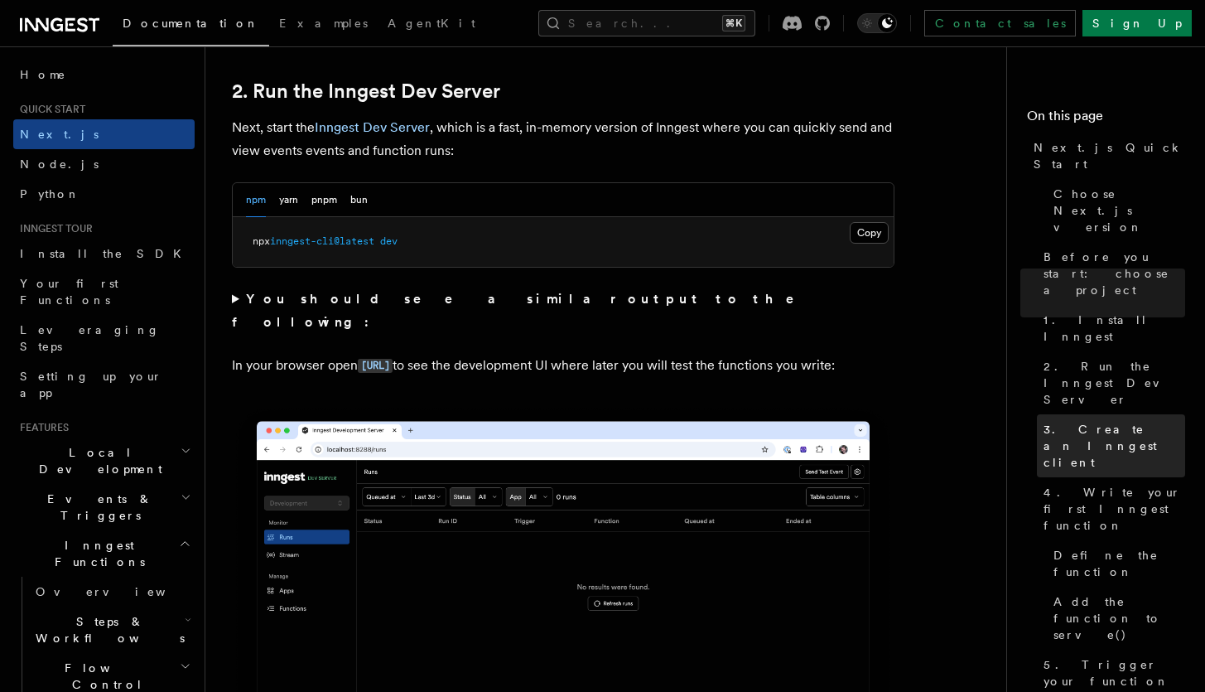
click at [1107, 414] on link "3. Create an Inngest client" at bounding box center [1111, 445] width 148 height 63
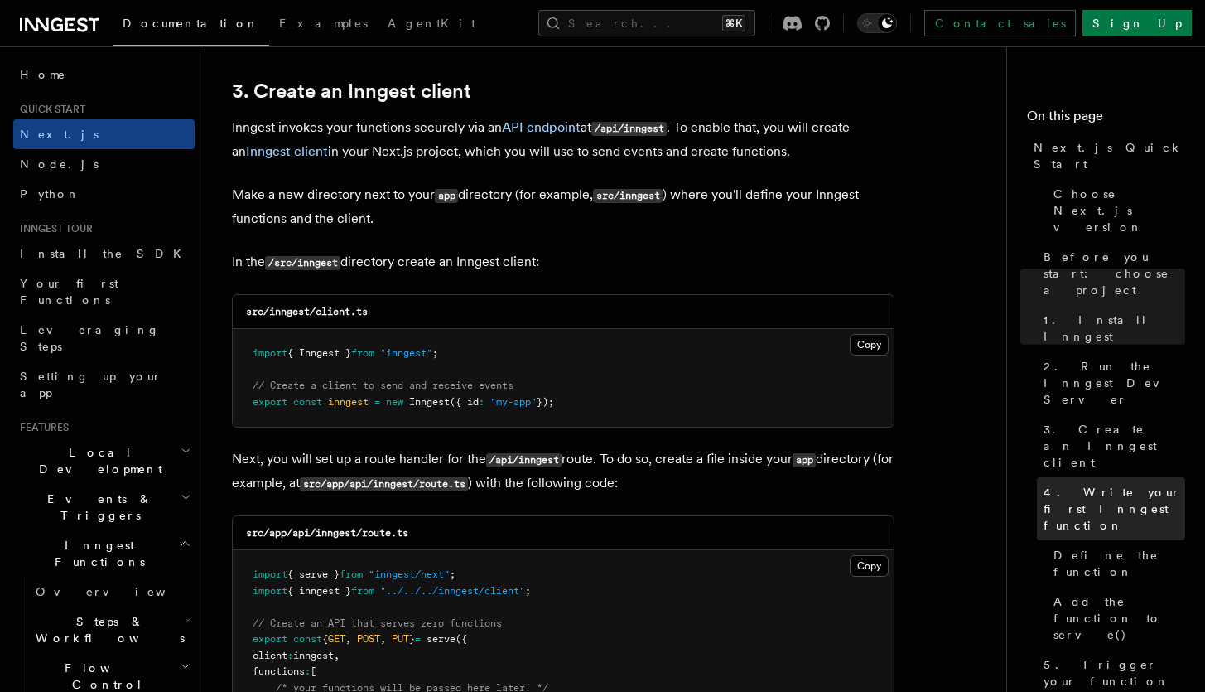
click at [1105, 484] on span "4. Write your first Inngest function" at bounding box center [1115, 509] width 142 height 50
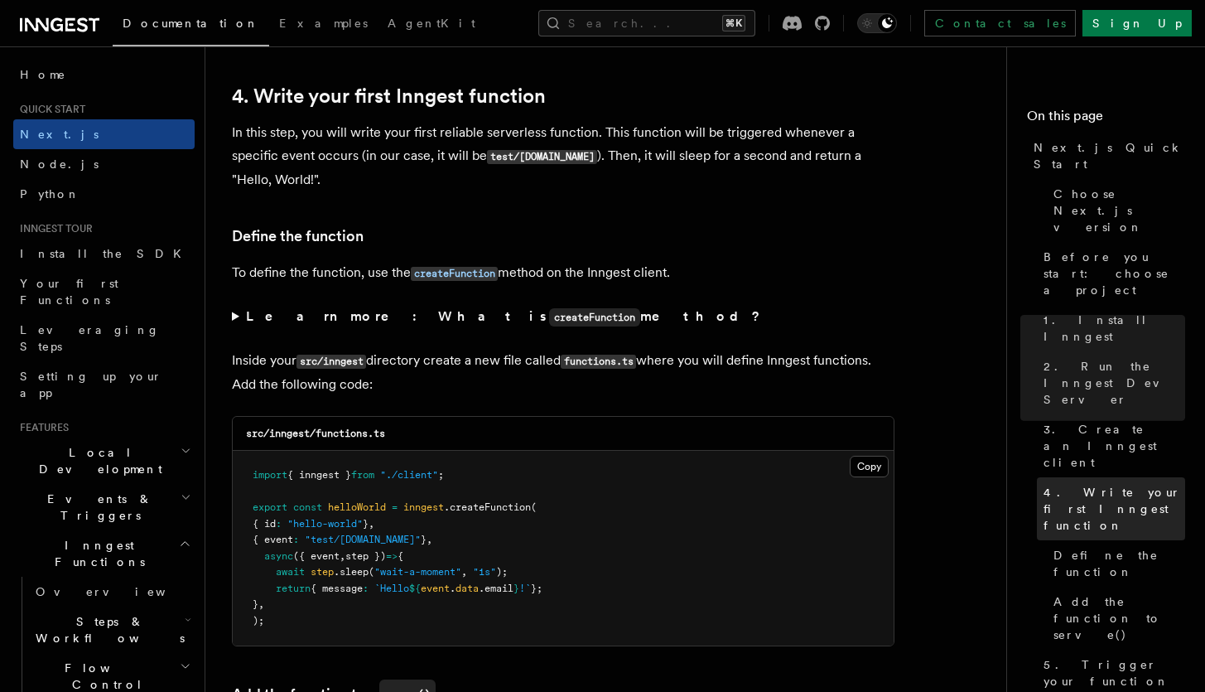
scroll to position [2664, 0]
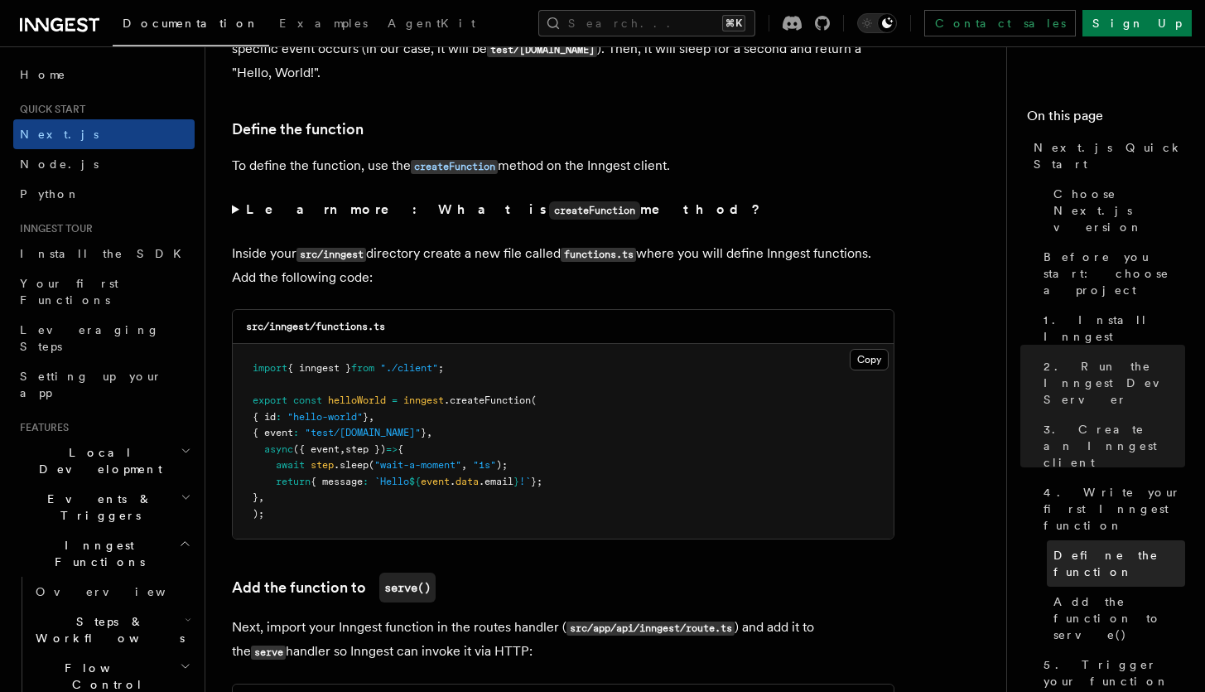
click at [1110, 547] on span "Define the function" at bounding box center [1119, 563] width 132 height 33
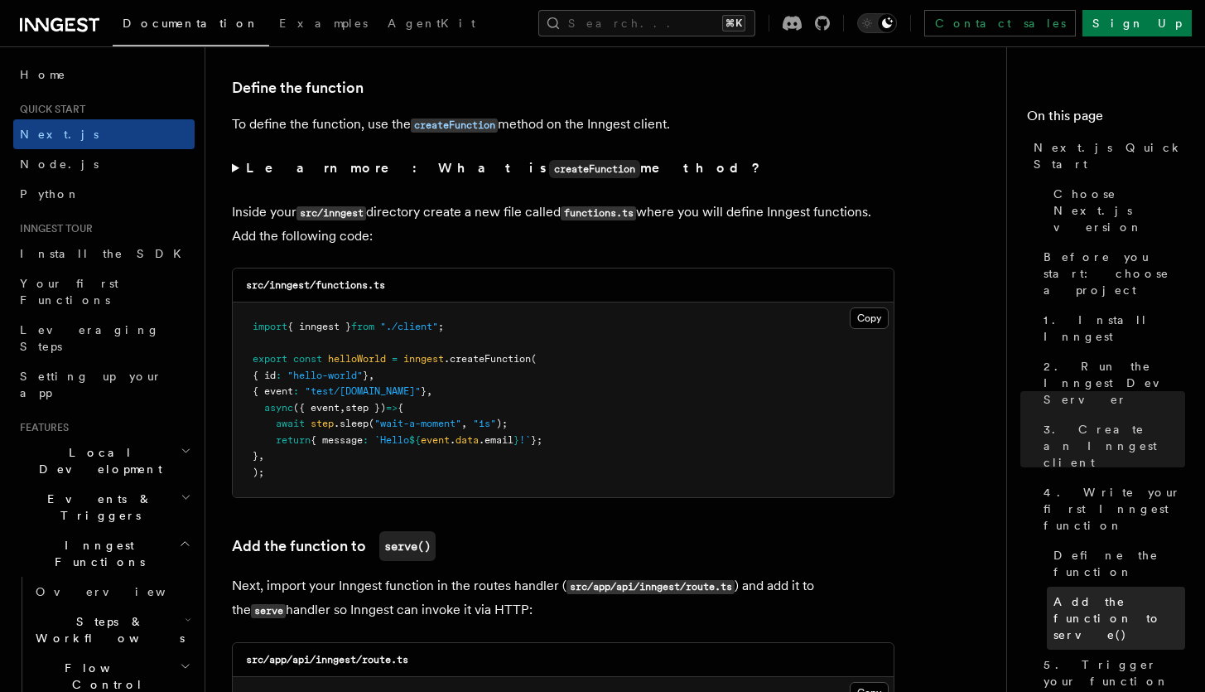
click at [1103, 593] on span "Add the function to serve()" at bounding box center [1119, 618] width 132 height 50
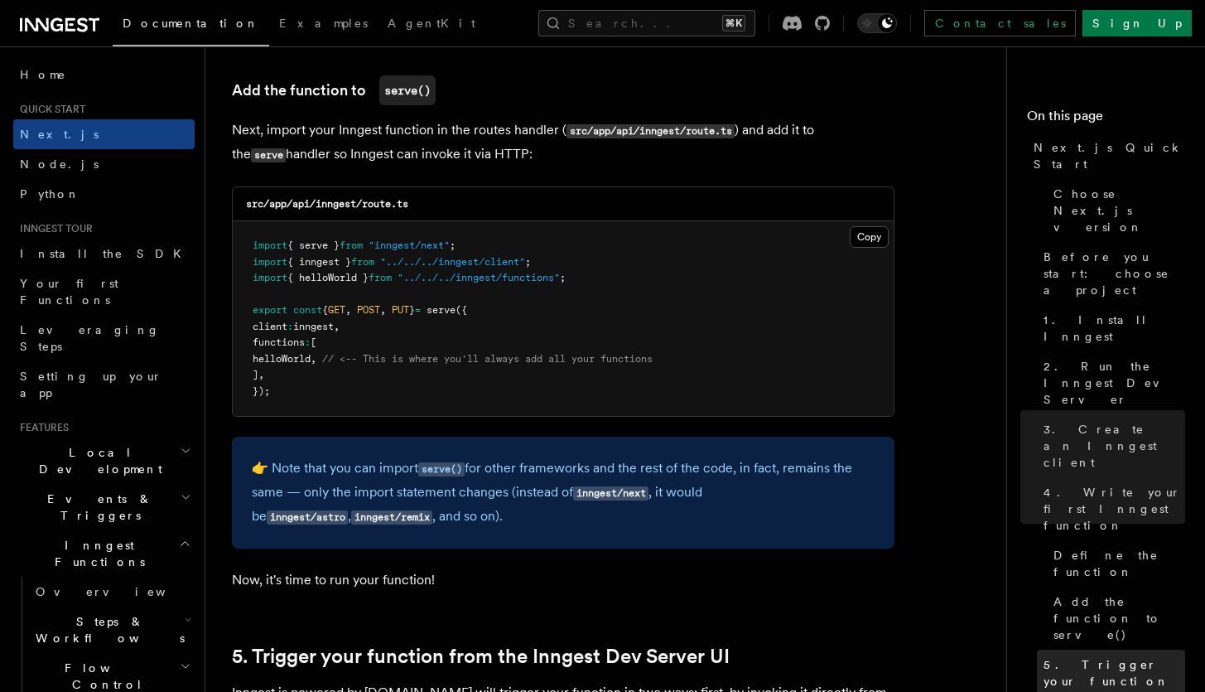
click at [1094, 656] on span "5. Trigger your function from the Inngest Dev Server UI" at bounding box center [1115, 697] width 142 height 83
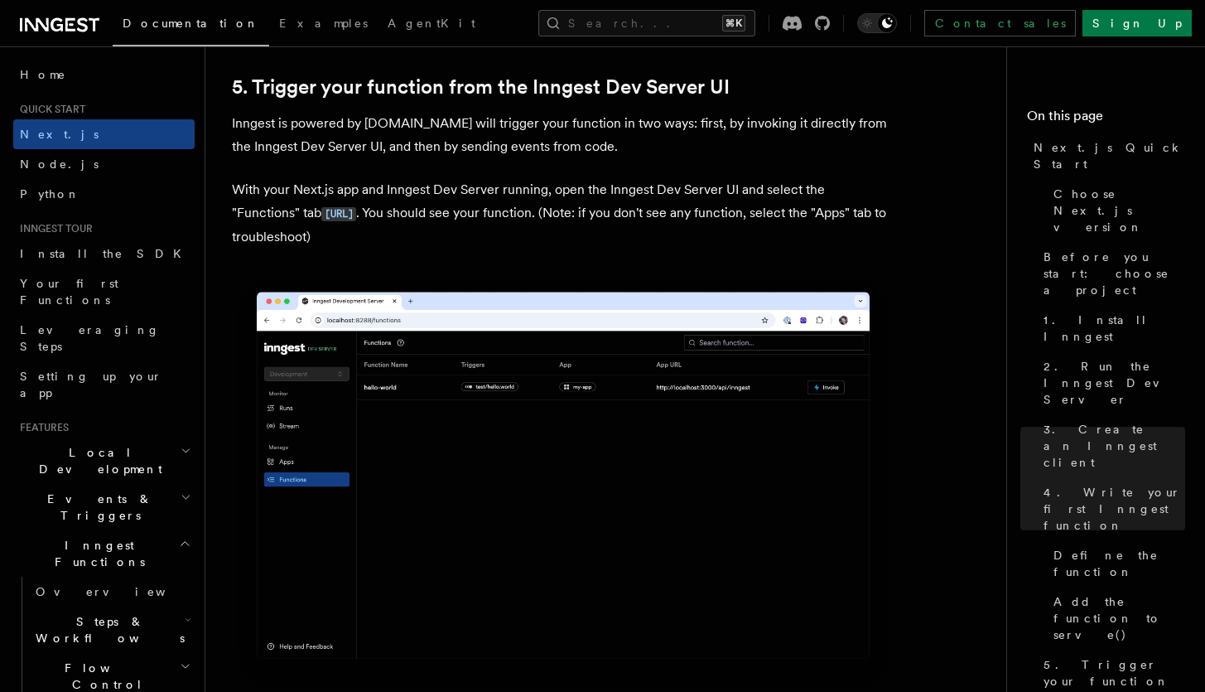
scroll to position [3830, 0]
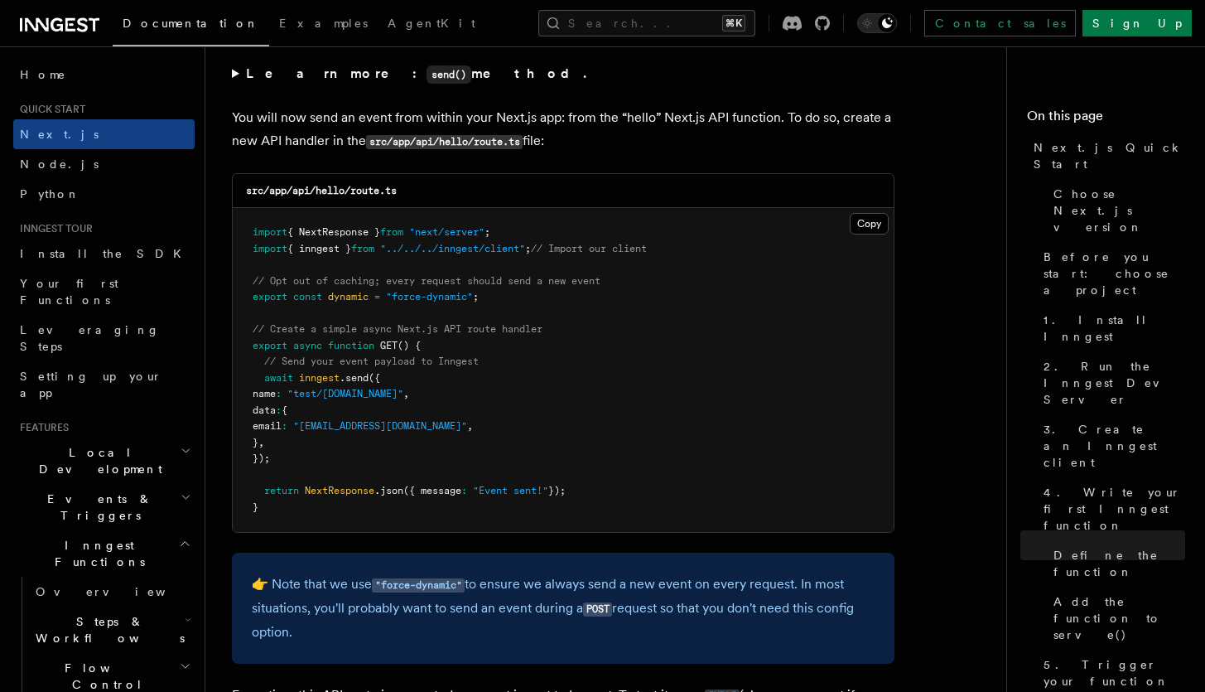
scroll to position [8675, 0]
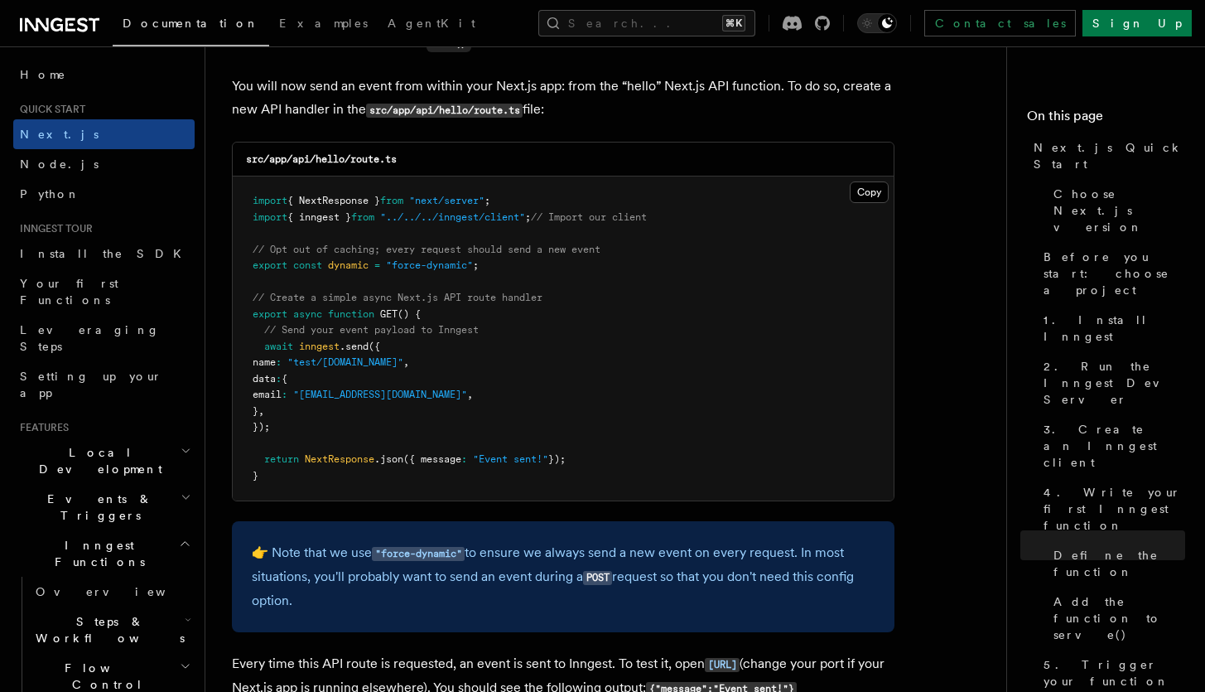
click at [471, 249] on pre "import { NextResponse } from "next/server" ; import { inngest } from "../../../…" at bounding box center [563, 338] width 661 height 324
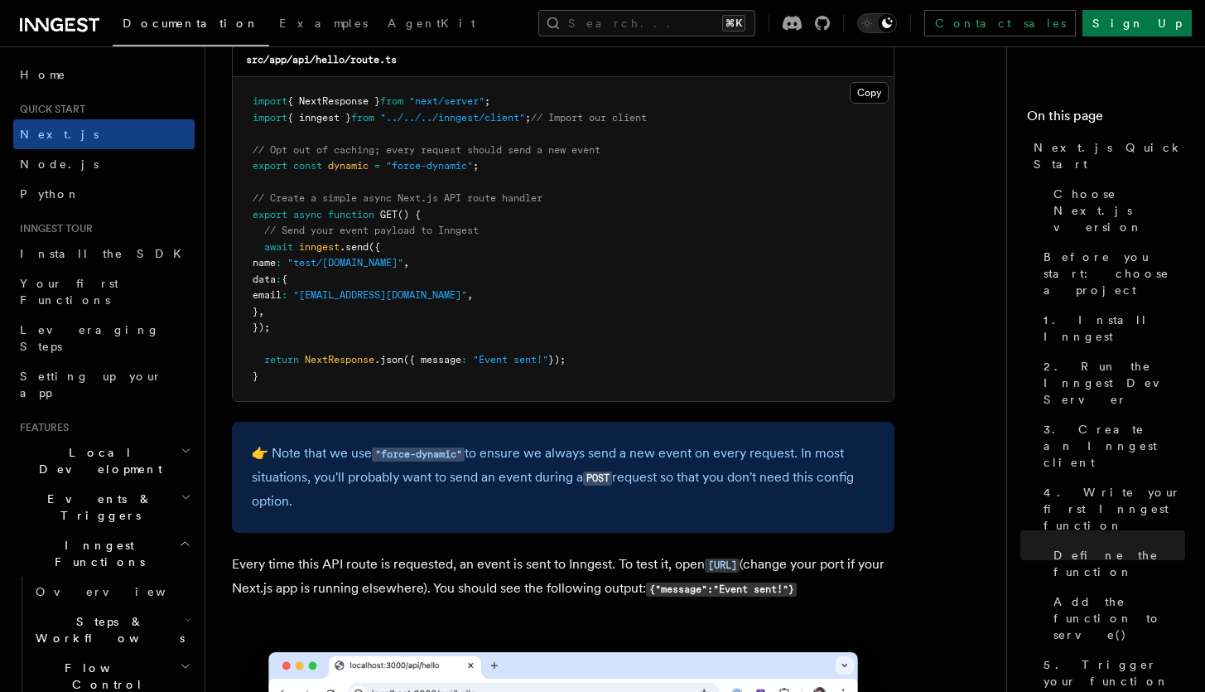
click at [332, 268] on span ""test/[DOMAIN_NAME]"" at bounding box center [345, 263] width 116 height 12
drag, startPoint x: 346, startPoint y: 270, endPoint x: 383, endPoint y: 270, distance: 37.3
click at [383, 268] on span ""test/[DOMAIN_NAME]"" at bounding box center [345, 263] width 116 height 12
click at [393, 268] on span ""test/[DOMAIN_NAME]"" at bounding box center [345, 263] width 116 height 12
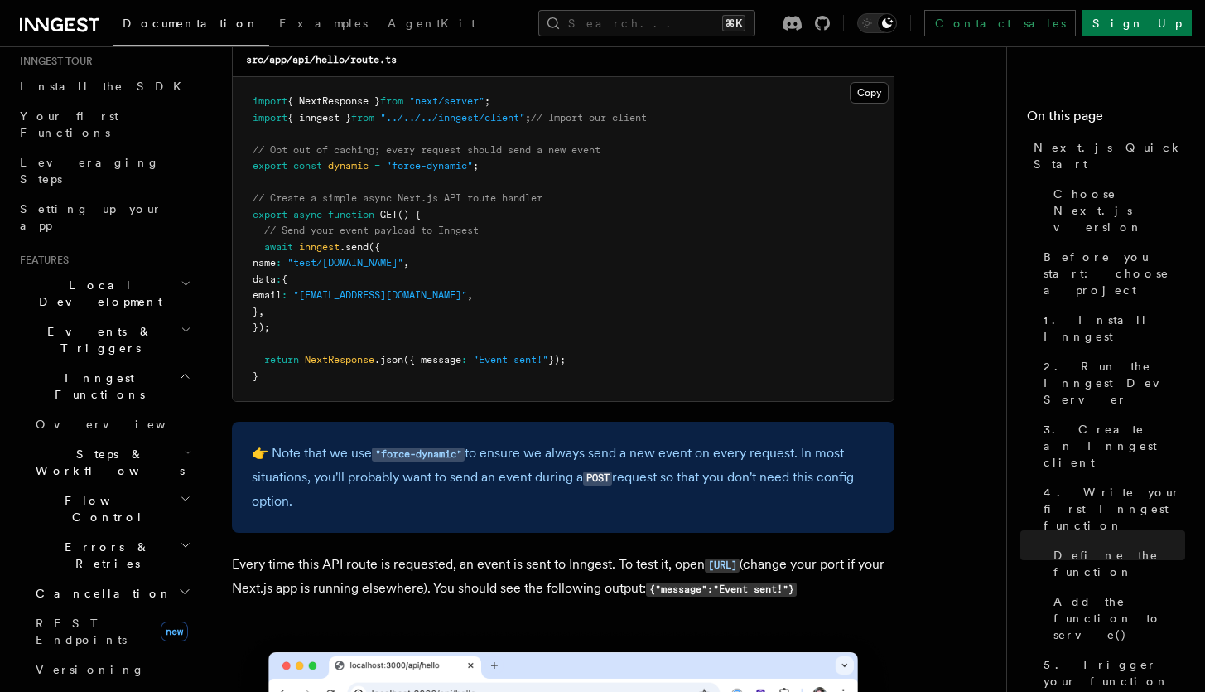
scroll to position [199, 0]
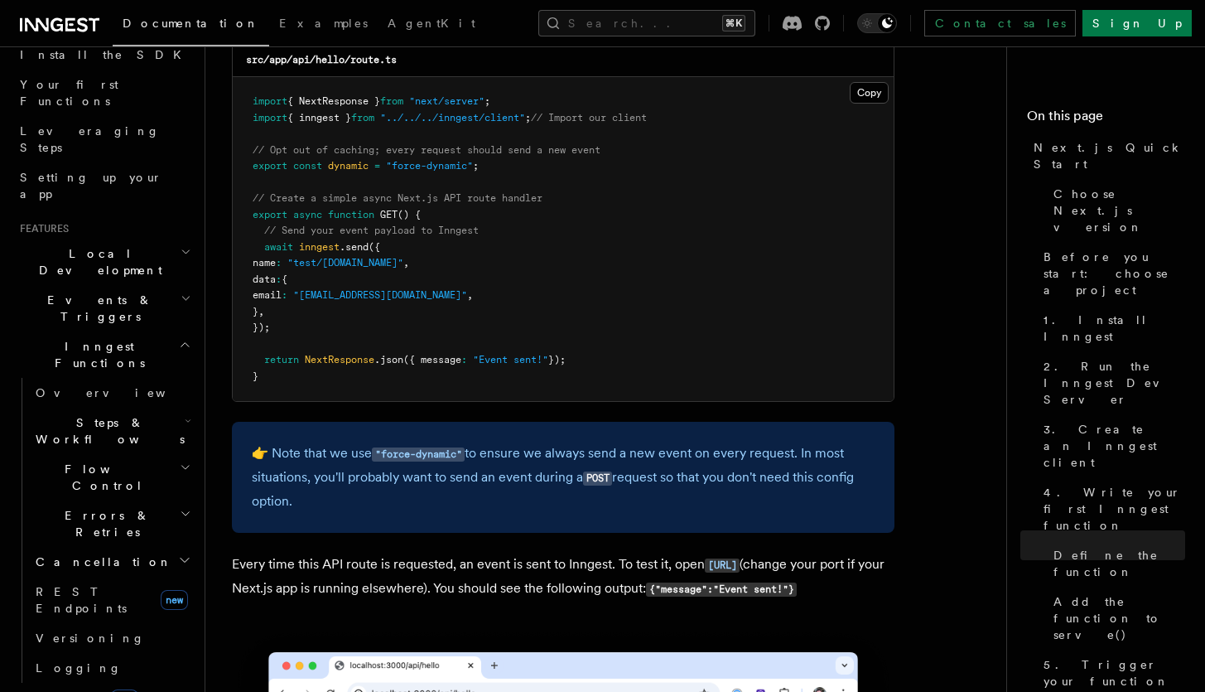
click at [152, 454] on h2 "Flow Control" at bounding box center [112, 477] width 166 height 46
click at [158, 454] on h2 "Flow Control" at bounding box center [112, 477] width 166 height 46
click at [185, 414] on icon "button" at bounding box center [188, 420] width 7 height 13
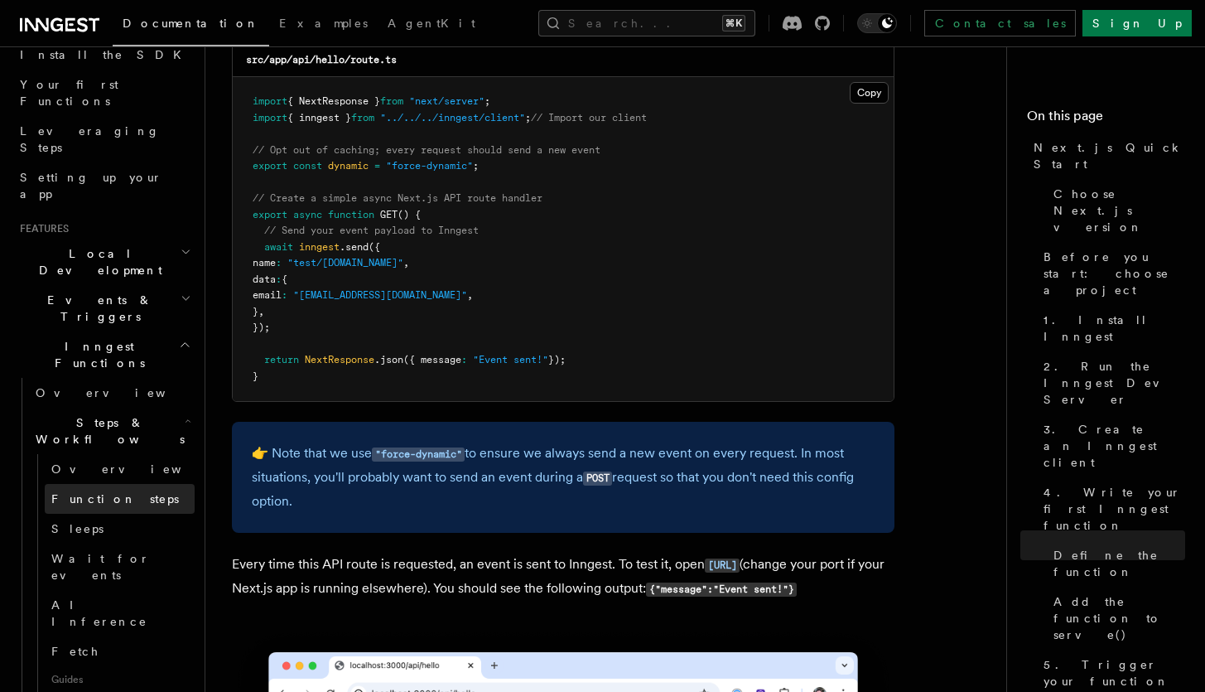
click at [130, 484] on link "Function steps" at bounding box center [120, 499] width 150 height 30
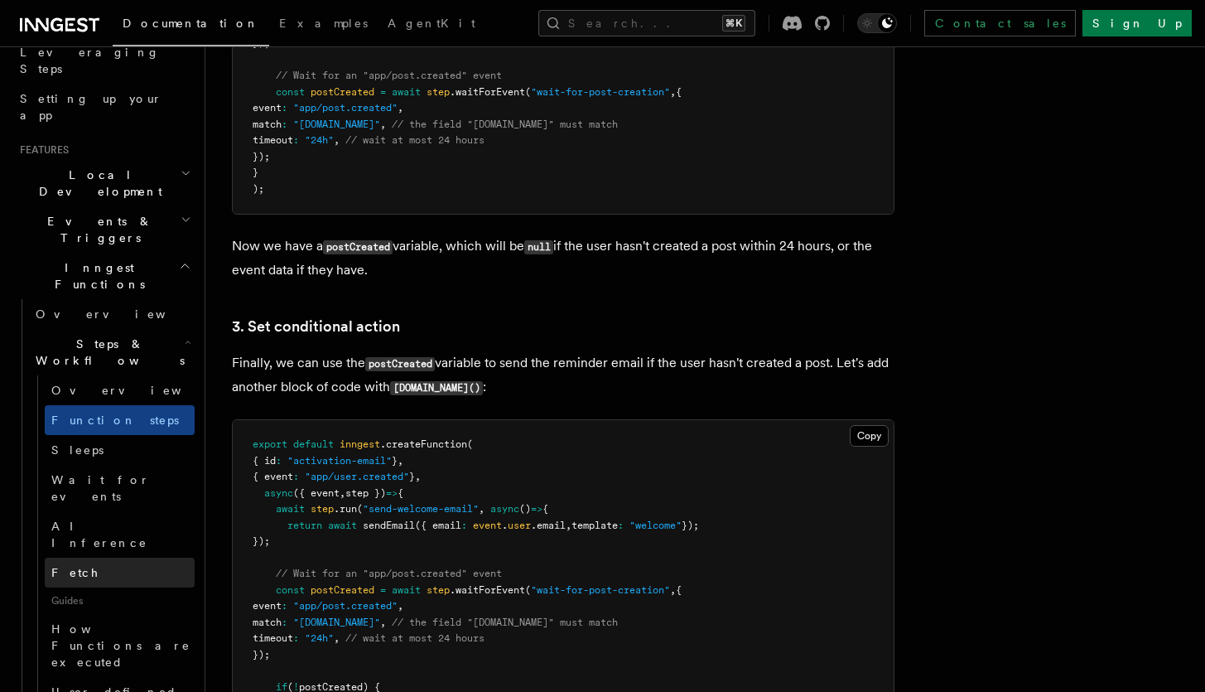
scroll to position [298, 0]
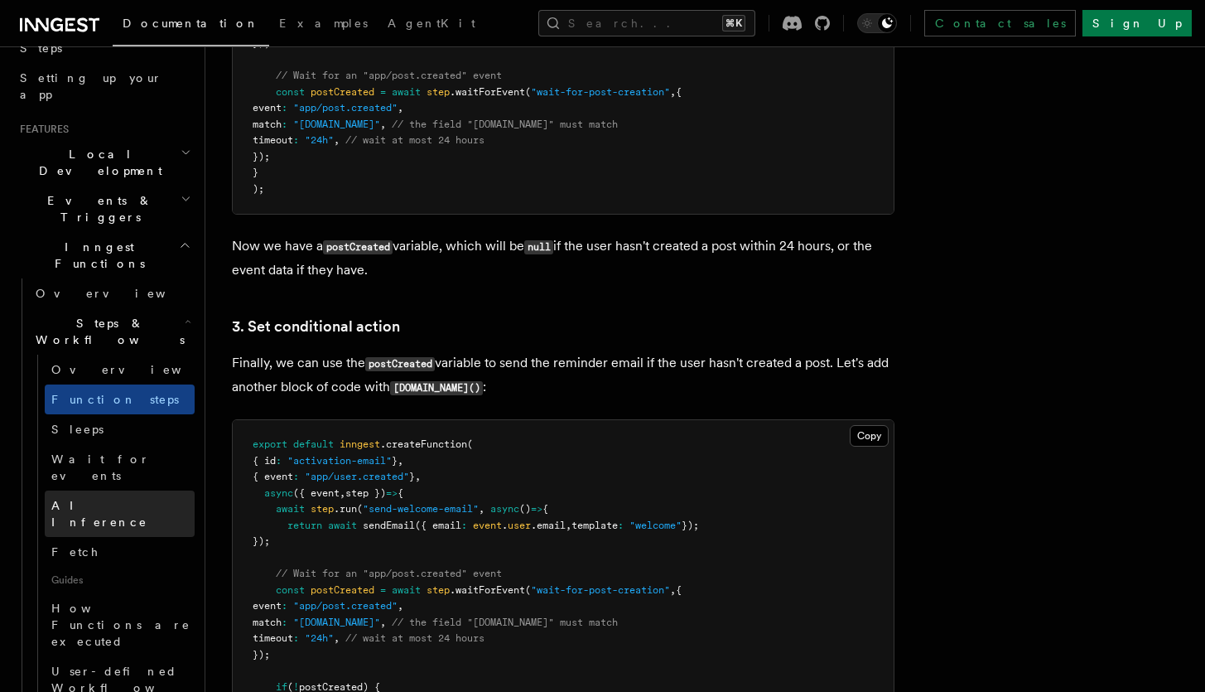
click at [128, 490] on link "AI Inference" at bounding box center [120, 513] width 150 height 46
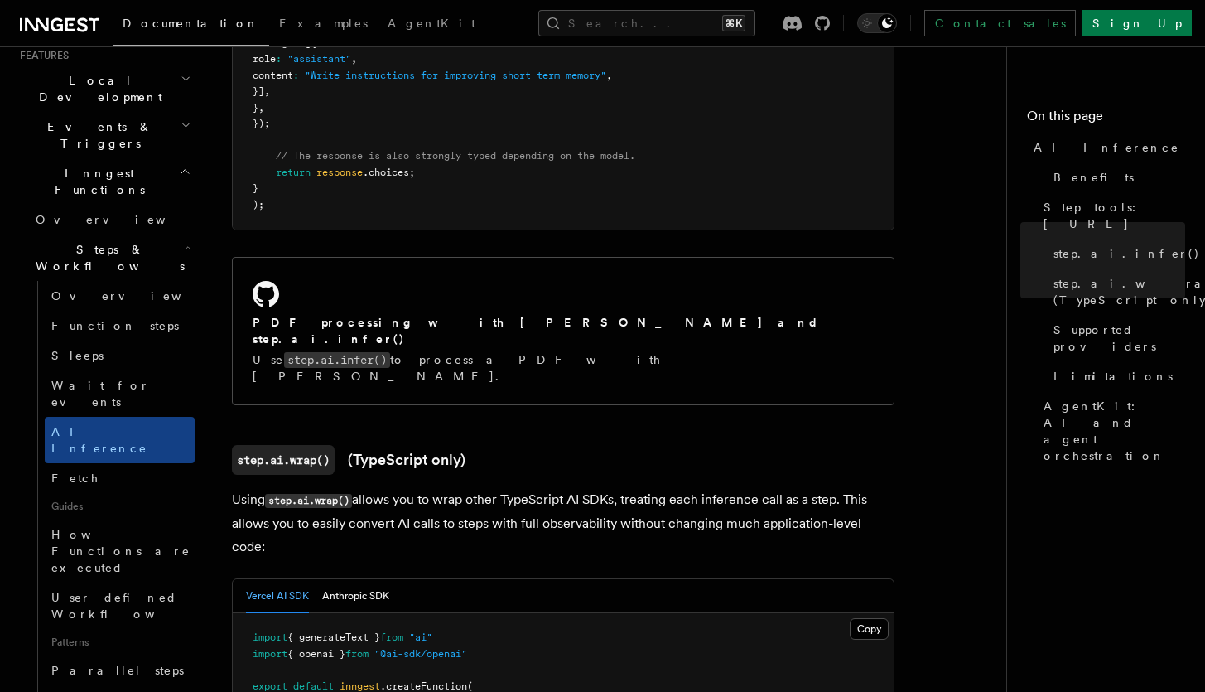
scroll to position [398, 0]
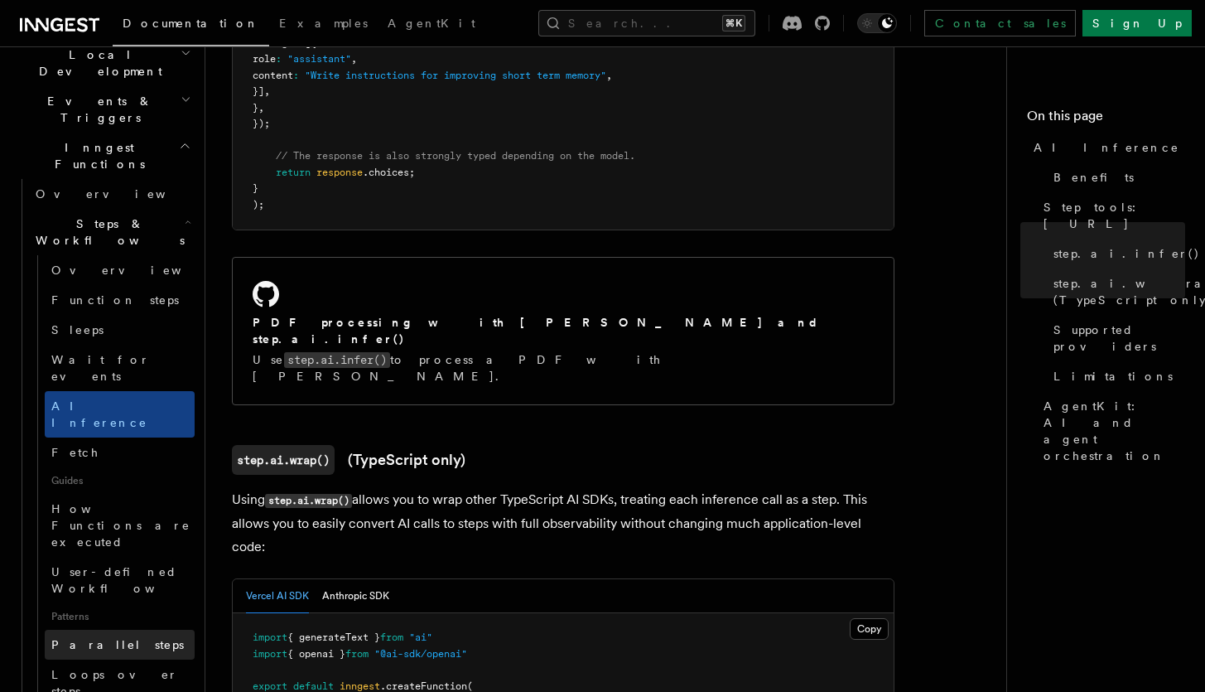
click at [103, 638] on span "Parallel steps" at bounding box center [117, 644] width 133 height 13
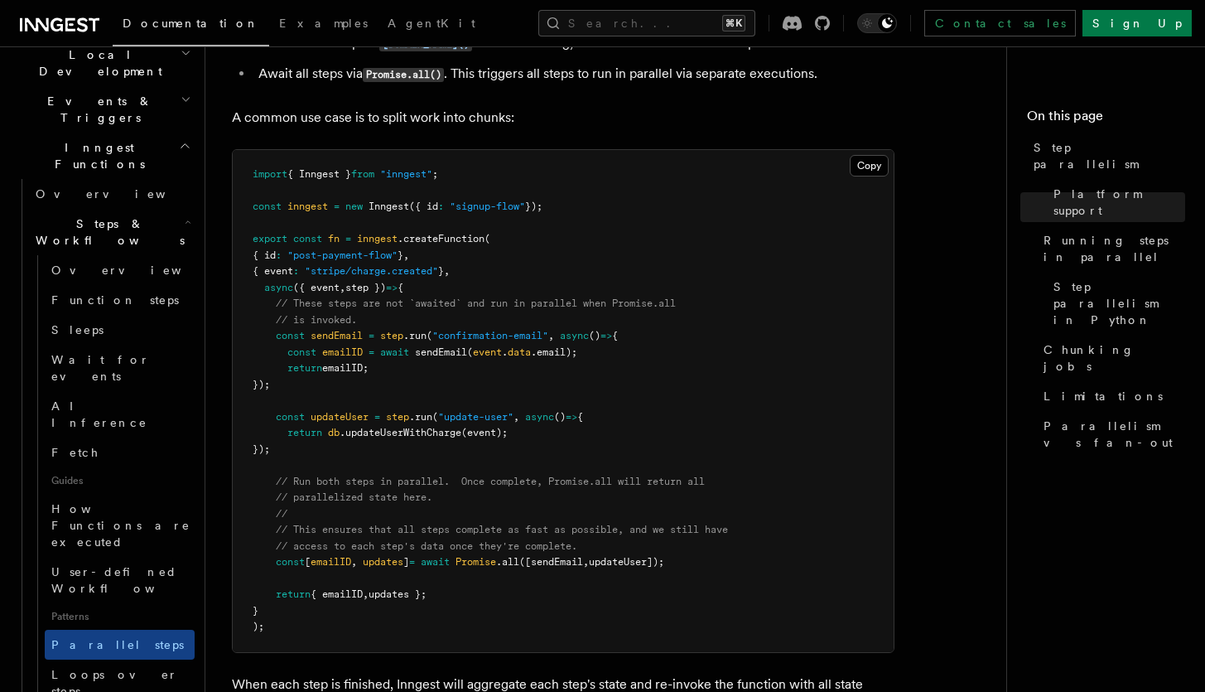
scroll to position [497, 0]
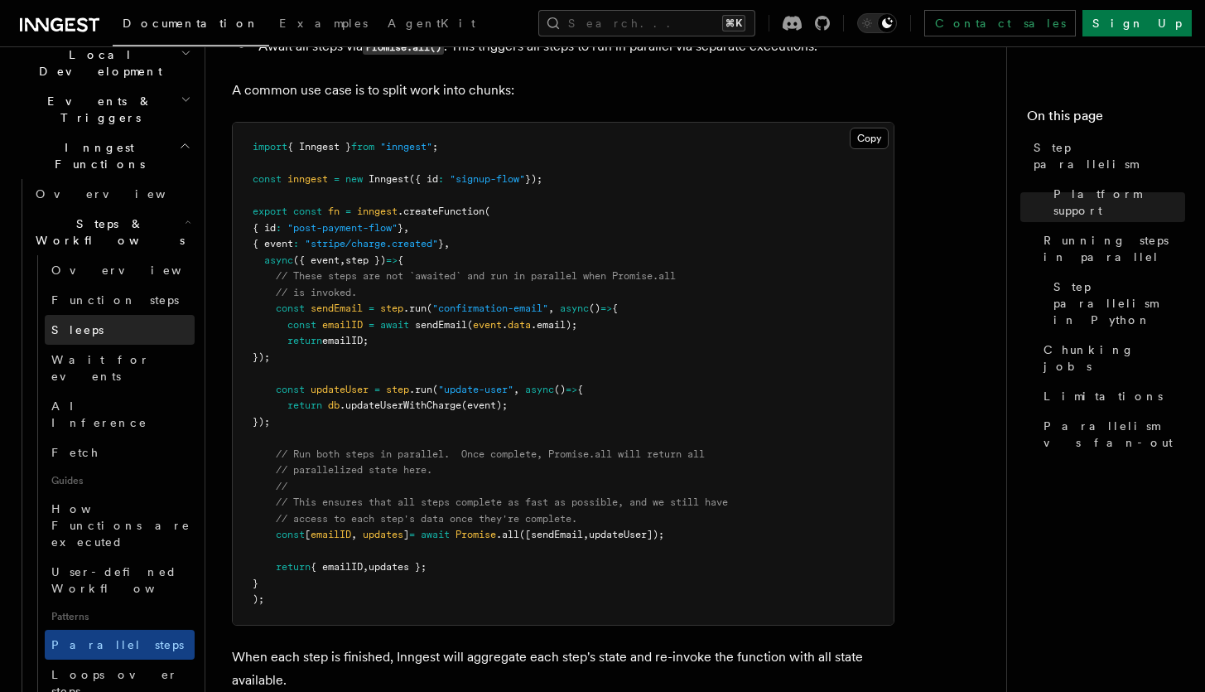
click at [86, 315] on link "Sleeps" at bounding box center [120, 330] width 150 height 30
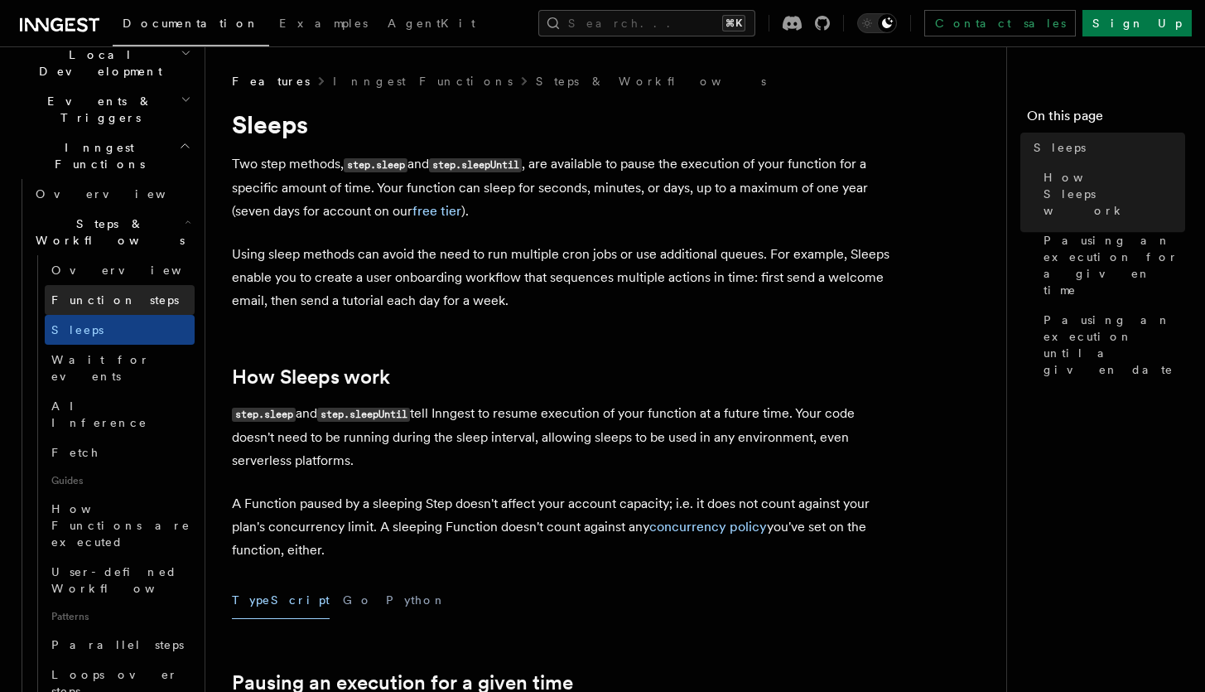
click at [95, 292] on span "Function steps" at bounding box center [115, 300] width 128 height 17
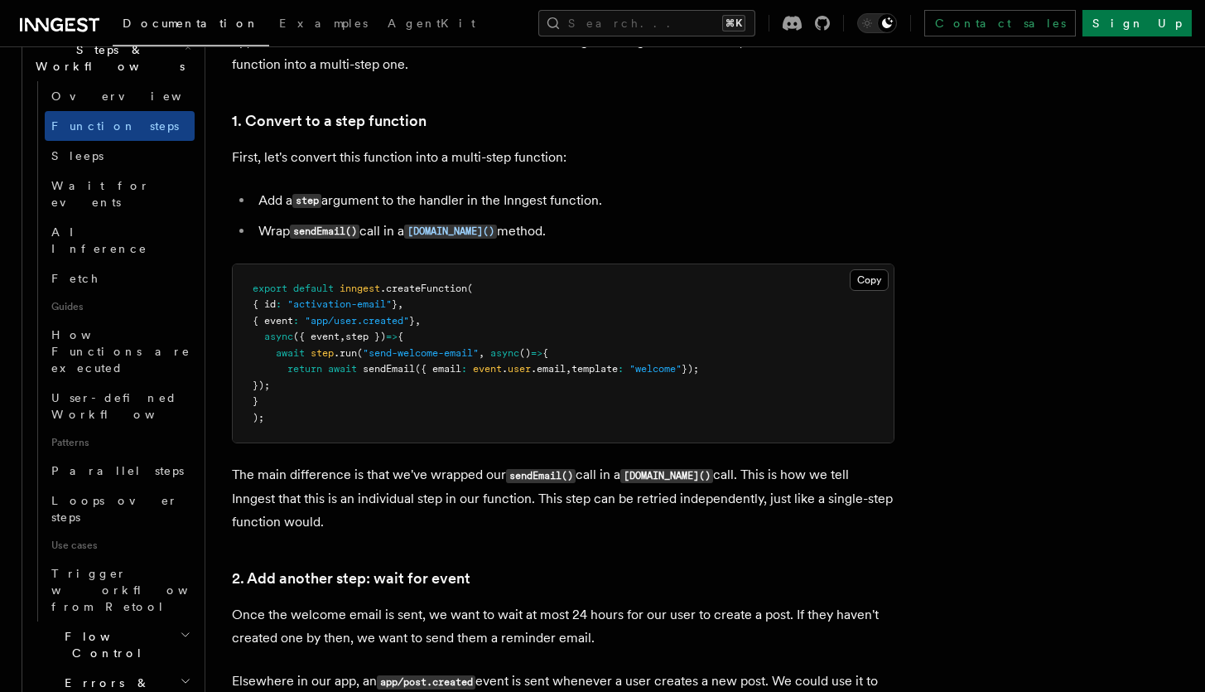
scroll to position [596, 0]
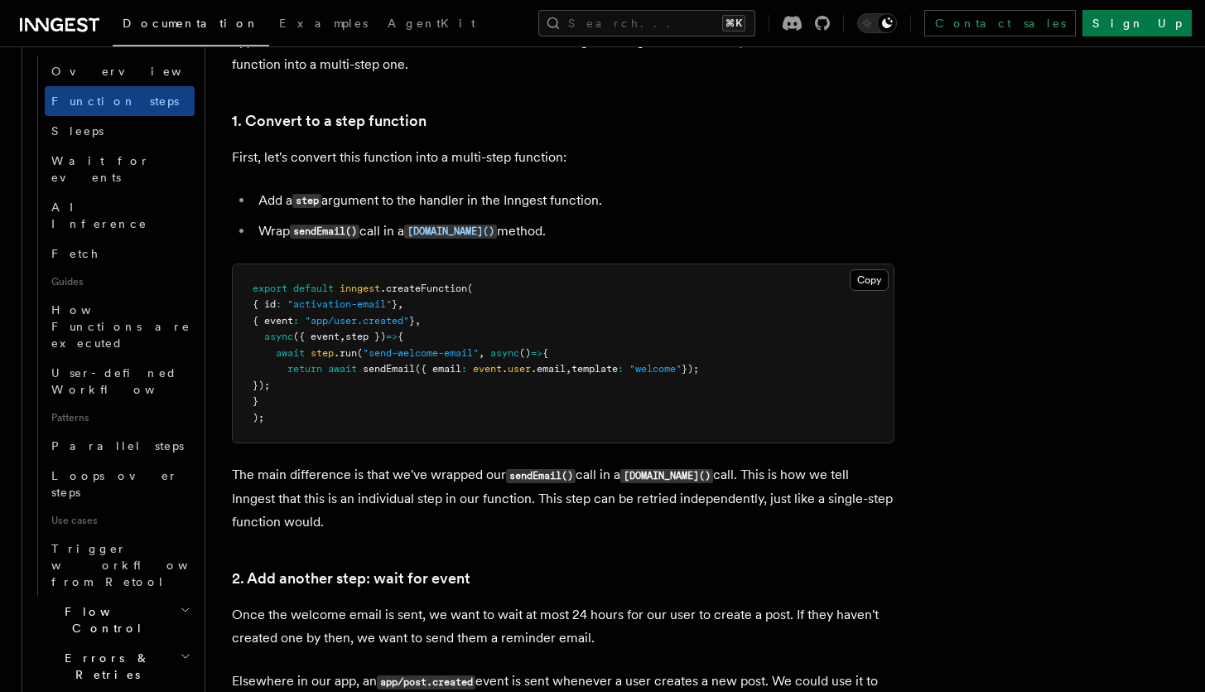
click at [161, 596] on h2 "Flow Control" at bounding box center [112, 619] width 166 height 46
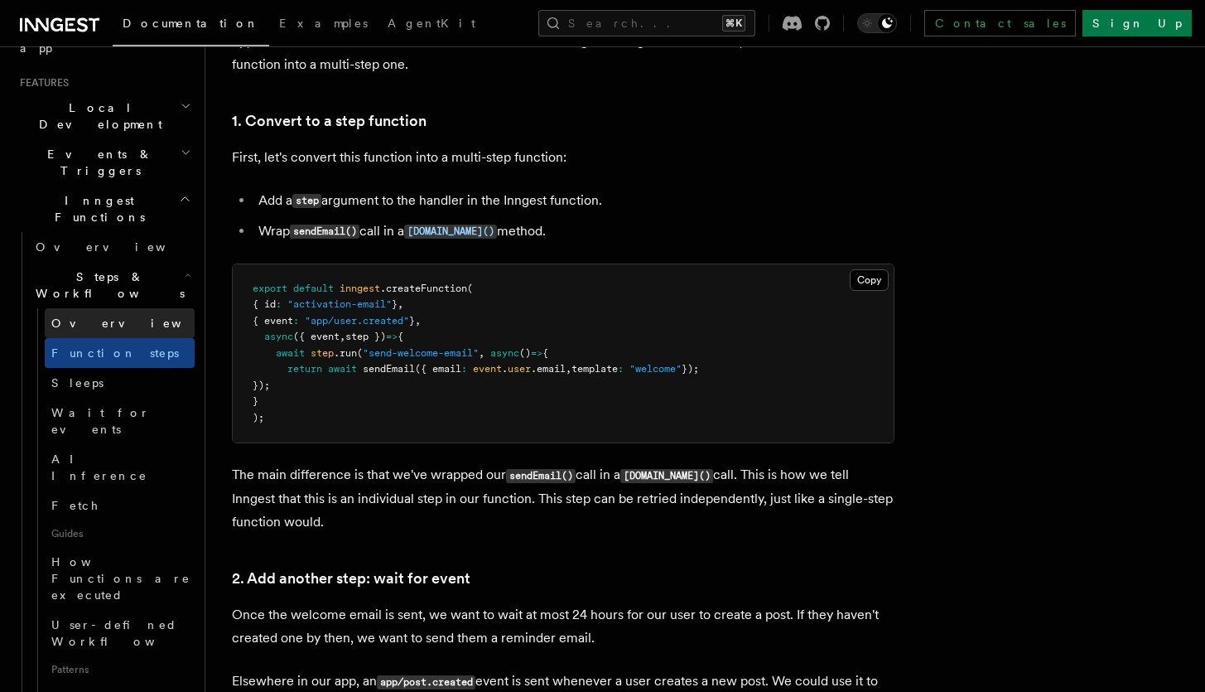
scroll to position [82, 0]
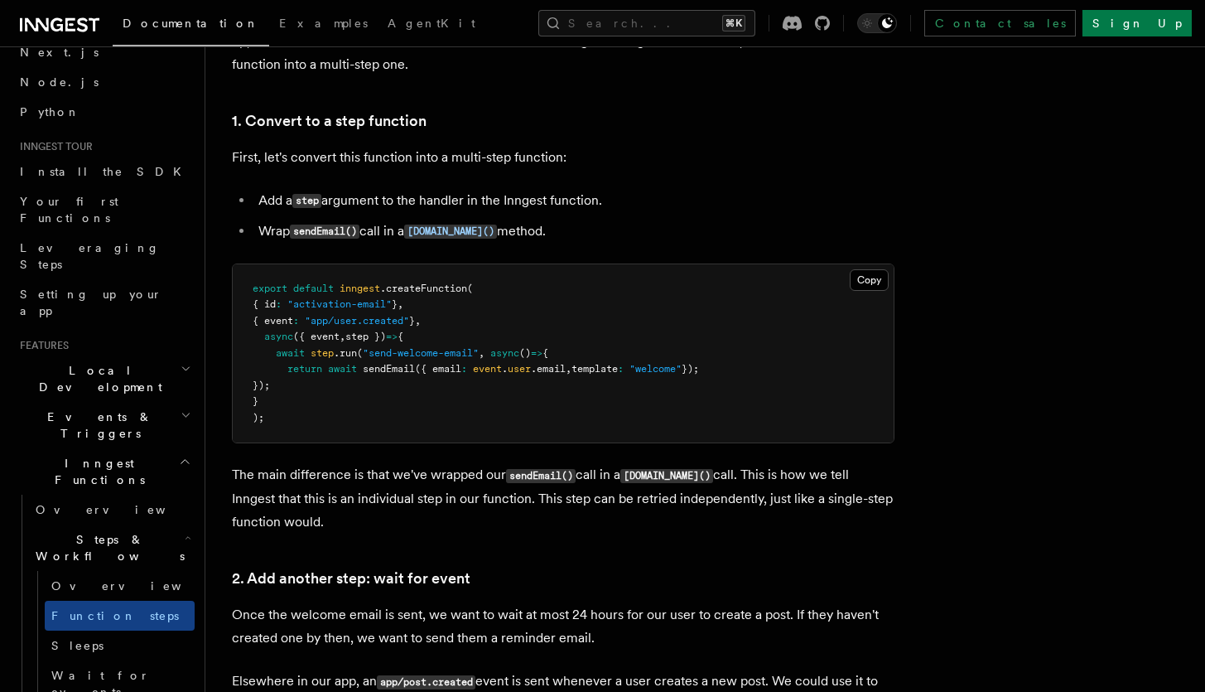
click at [127, 448] on h2 "Inngest Functions" at bounding box center [103, 471] width 181 height 46
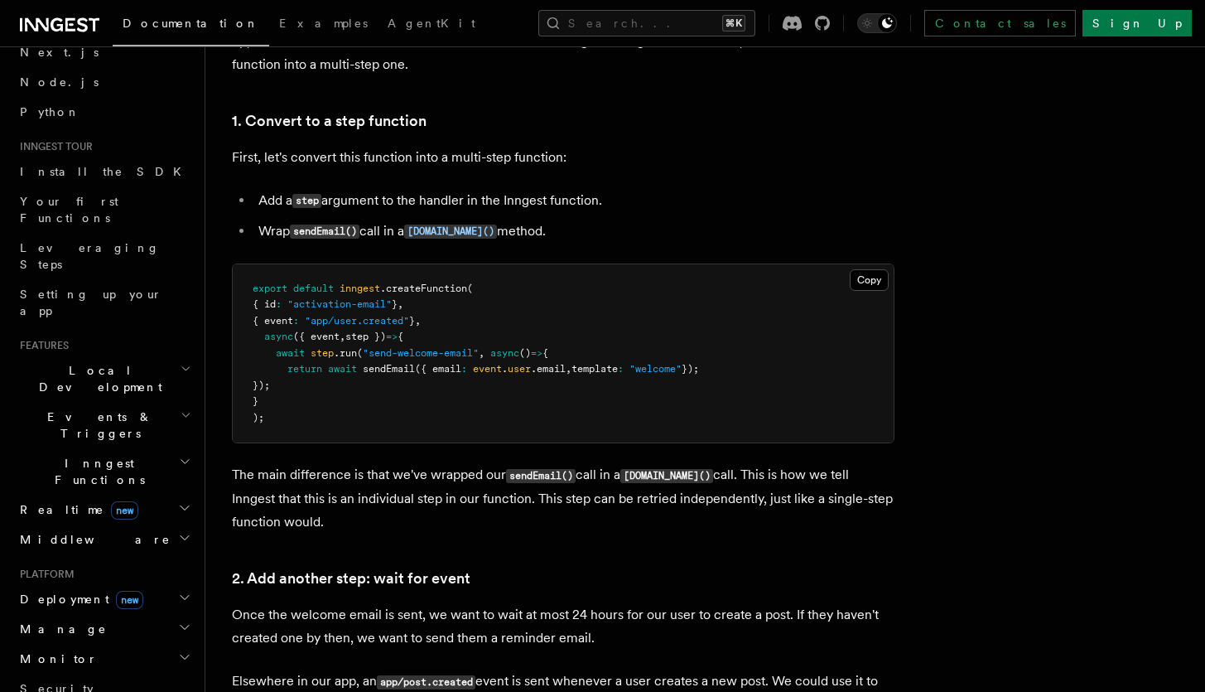
click at [149, 402] on h2 "Events & Triggers" at bounding box center [103, 425] width 181 height 46
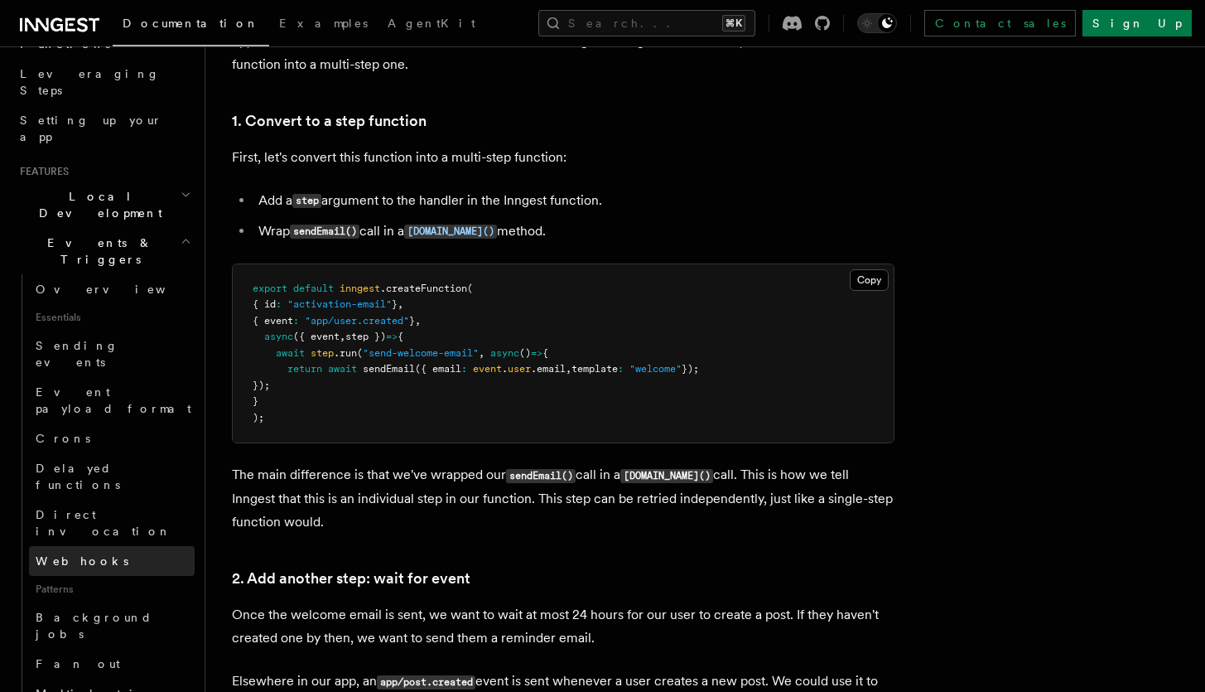
scroll to position [281, 0]
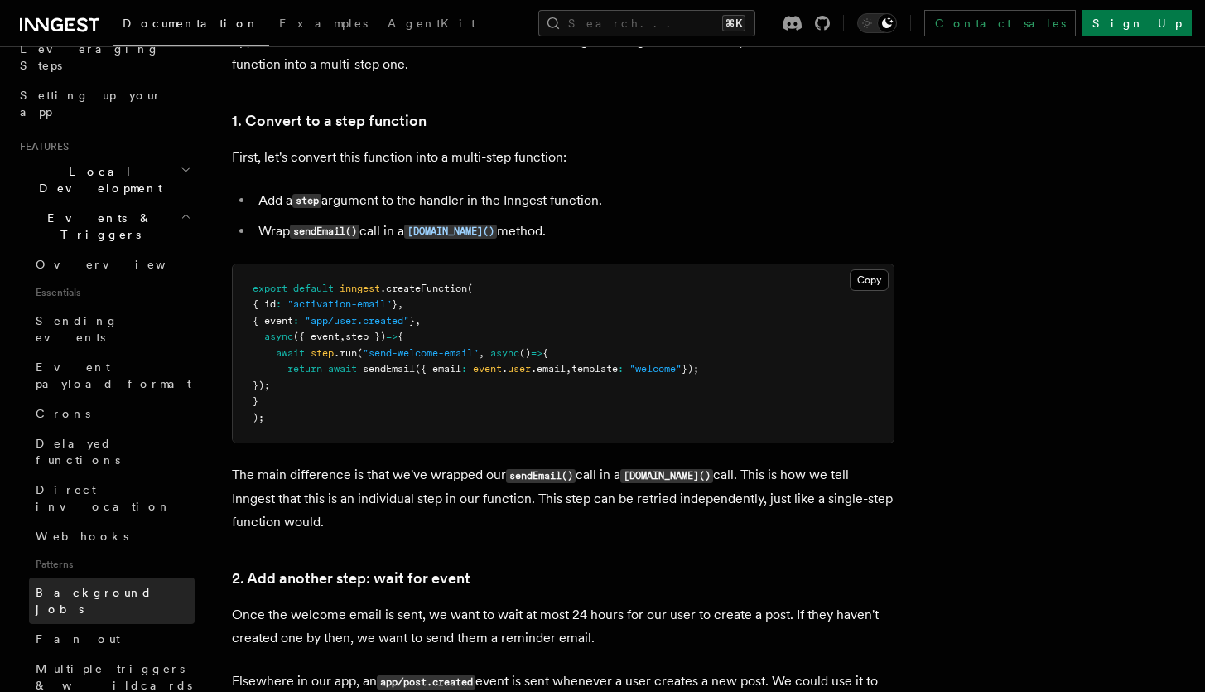
click at [101, 586] on span "Background jobs" at bounding box center [94, 601] width 117 height 30
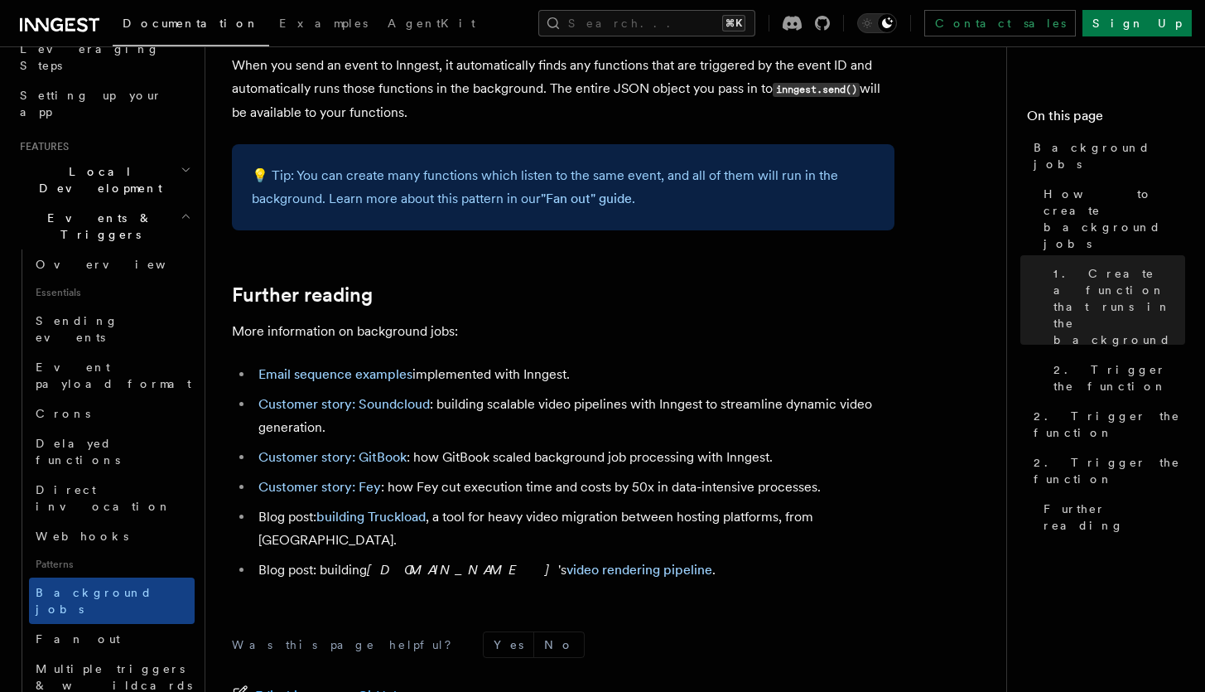
scroll to position [1546, 0]
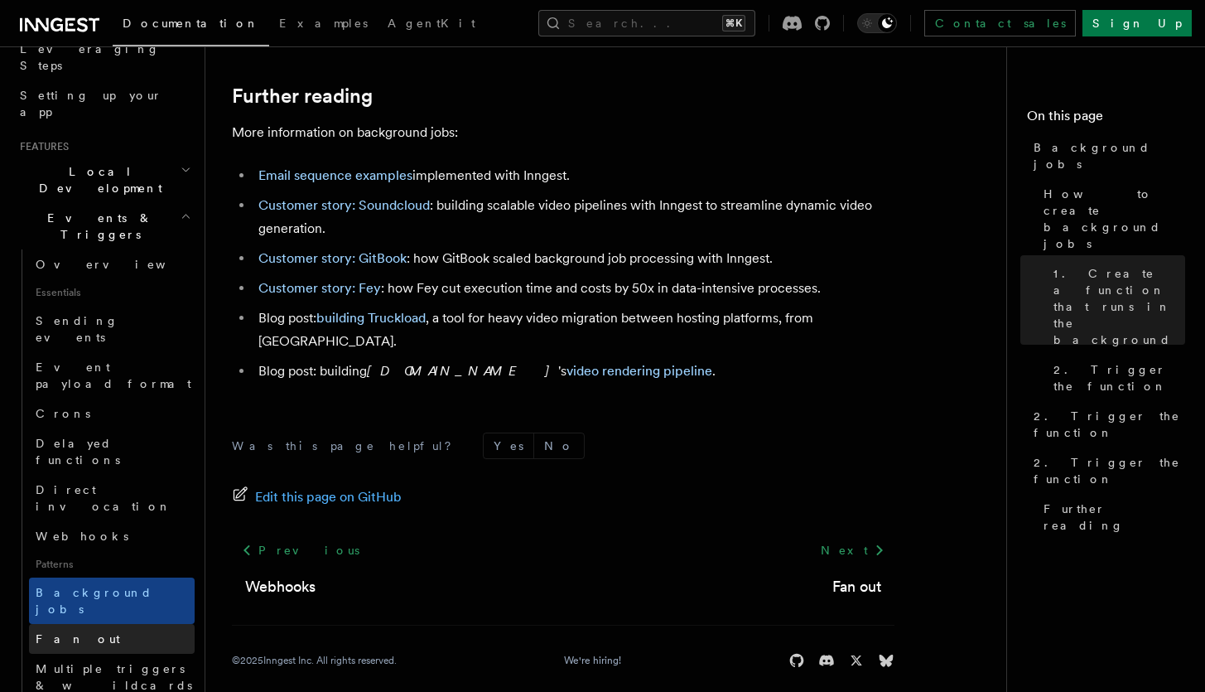
click at [129, 624] on link "Fan out" at bounding box center [112, 639] width 166 height 30
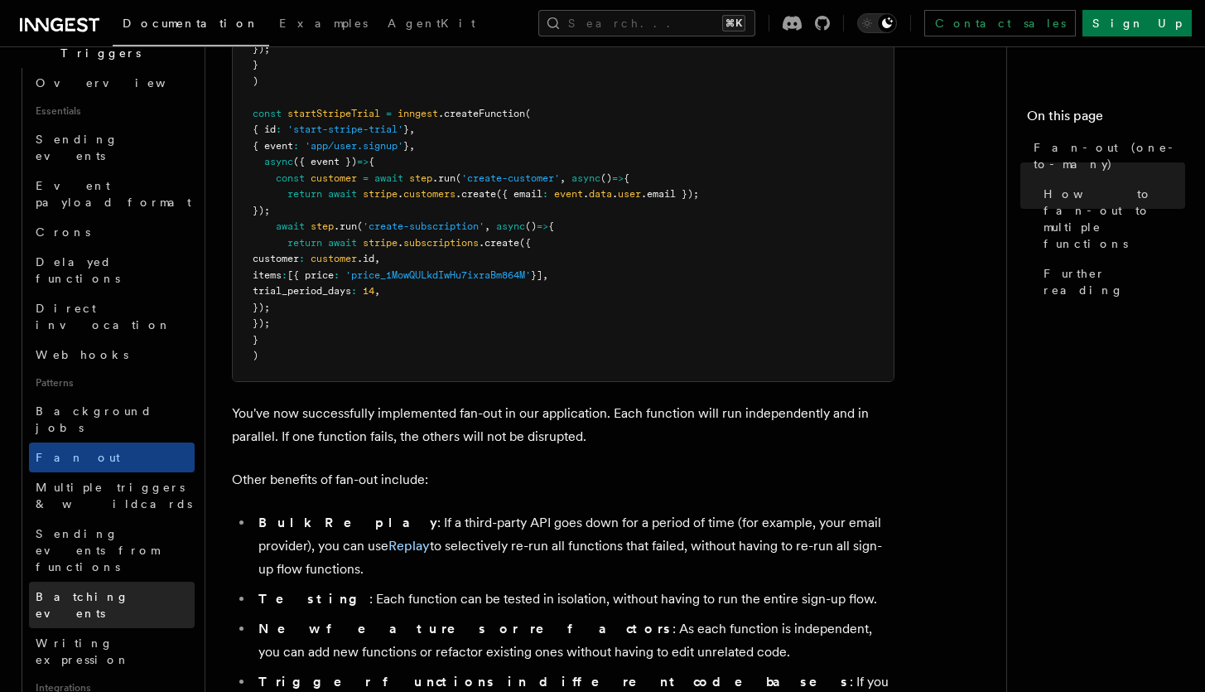
scroll to position [480, 0]
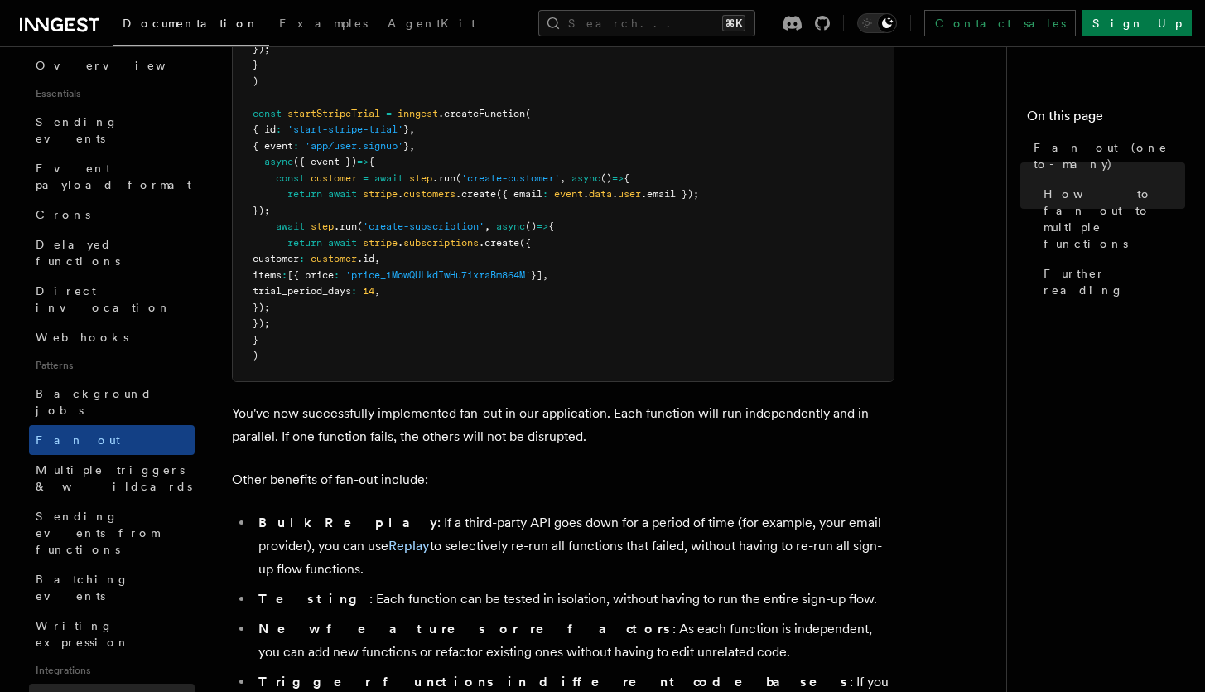
click at [116, 683] on link "Neon" at bounding box center [112, 698] width 166 height 30
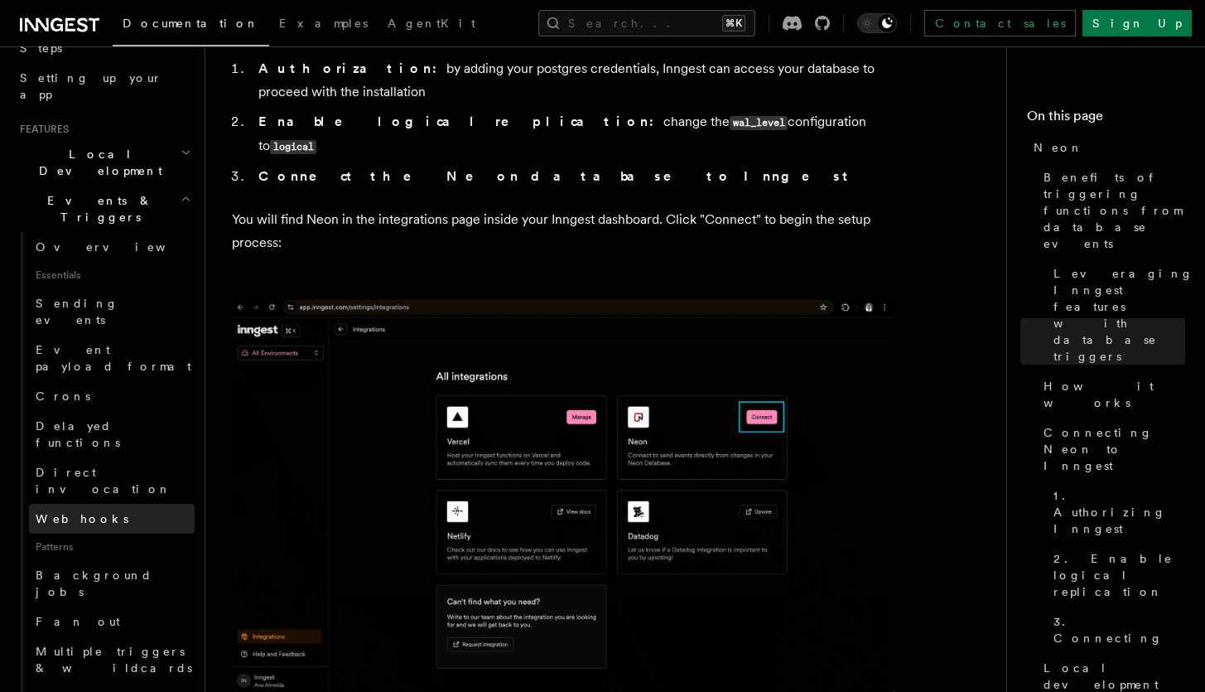
scroll to position [281, 0]
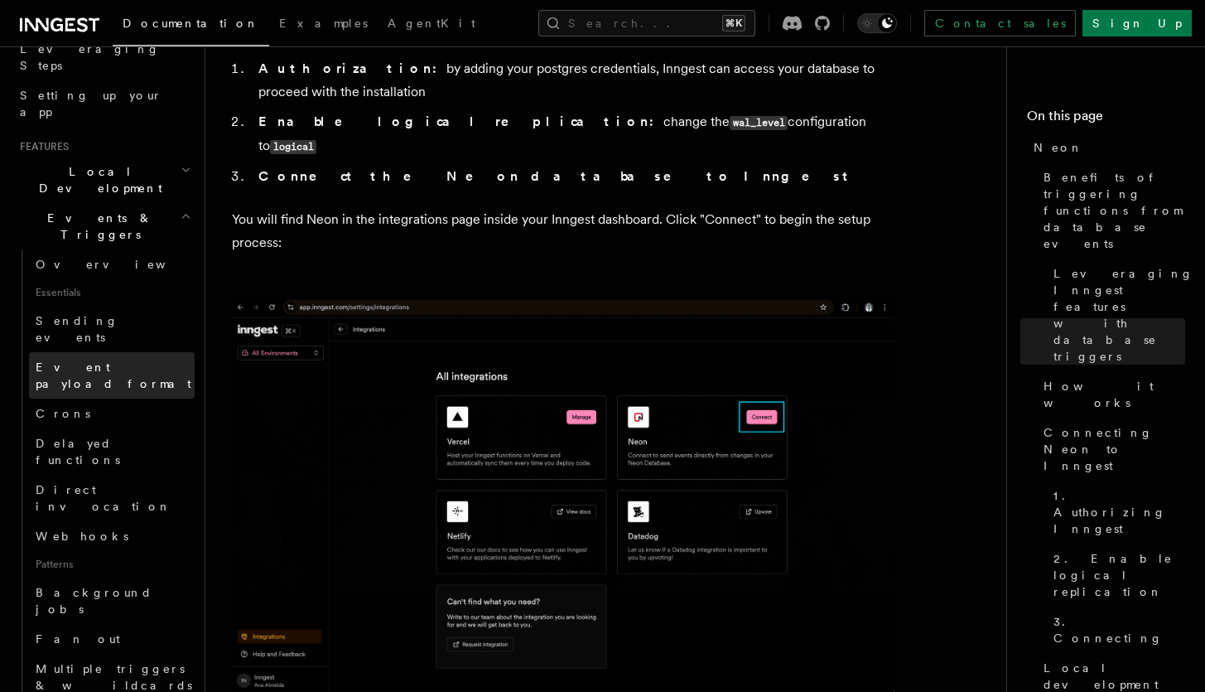
click at [112, 360] on span "Event payload format" at bounding box center [114, 375] width 156 height 30
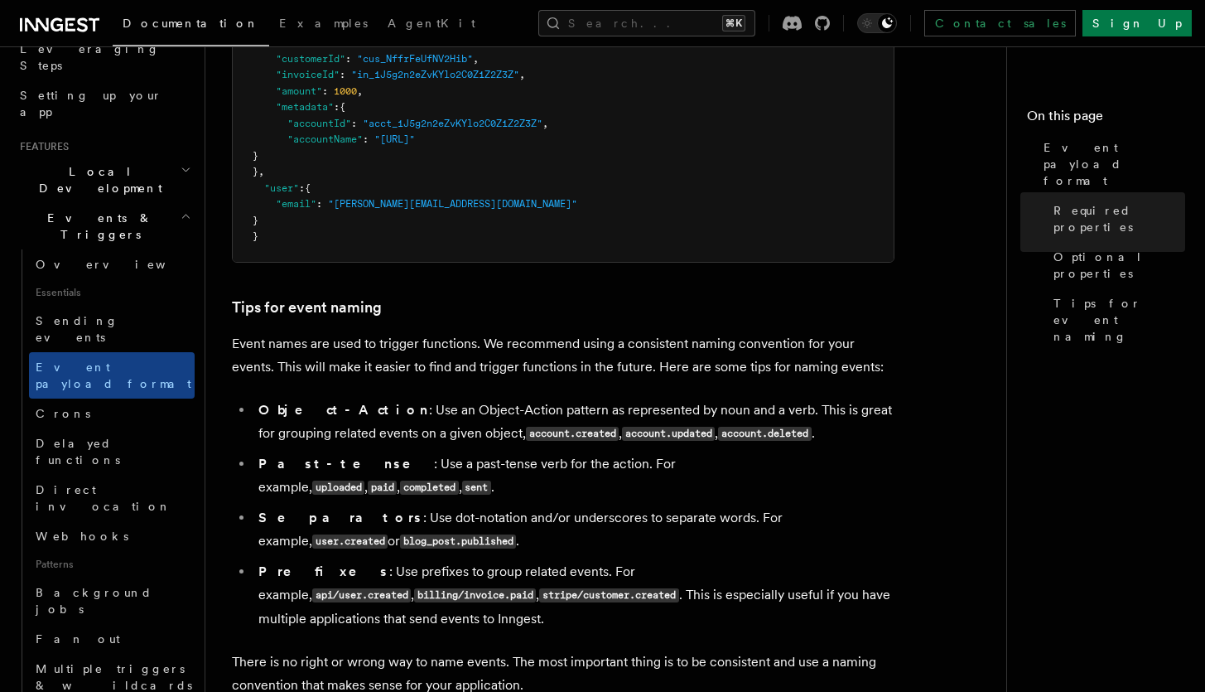
scroll to position [968, 0]
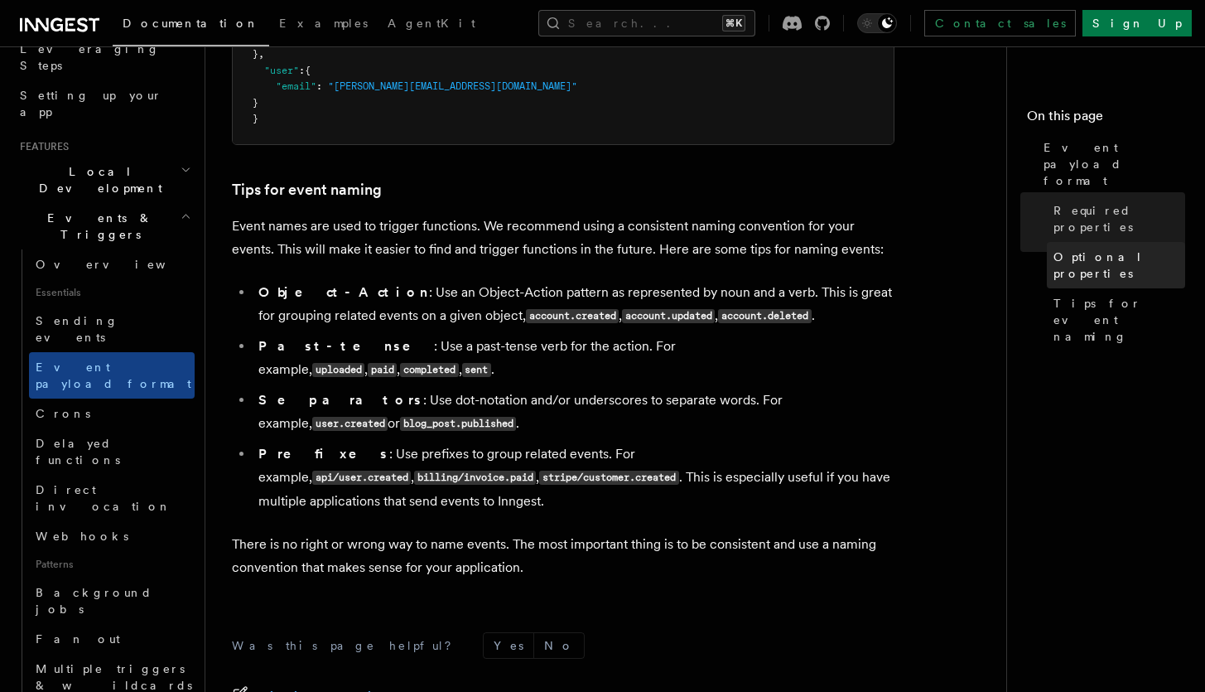
click at [1068, 248] on span "Optional properties" at bounding box center [1119, 264] width 132 height 33
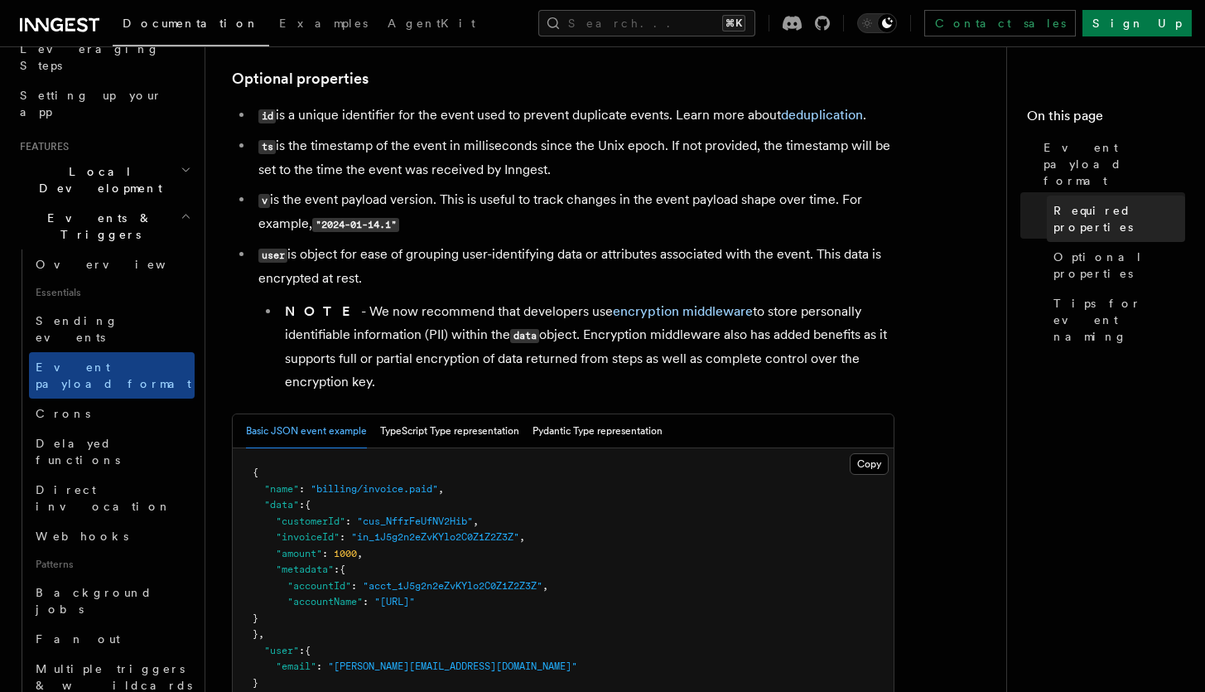
click at [1079, 202] on span "Required properties" at bounding box center [1119, 218] width 132 height 33
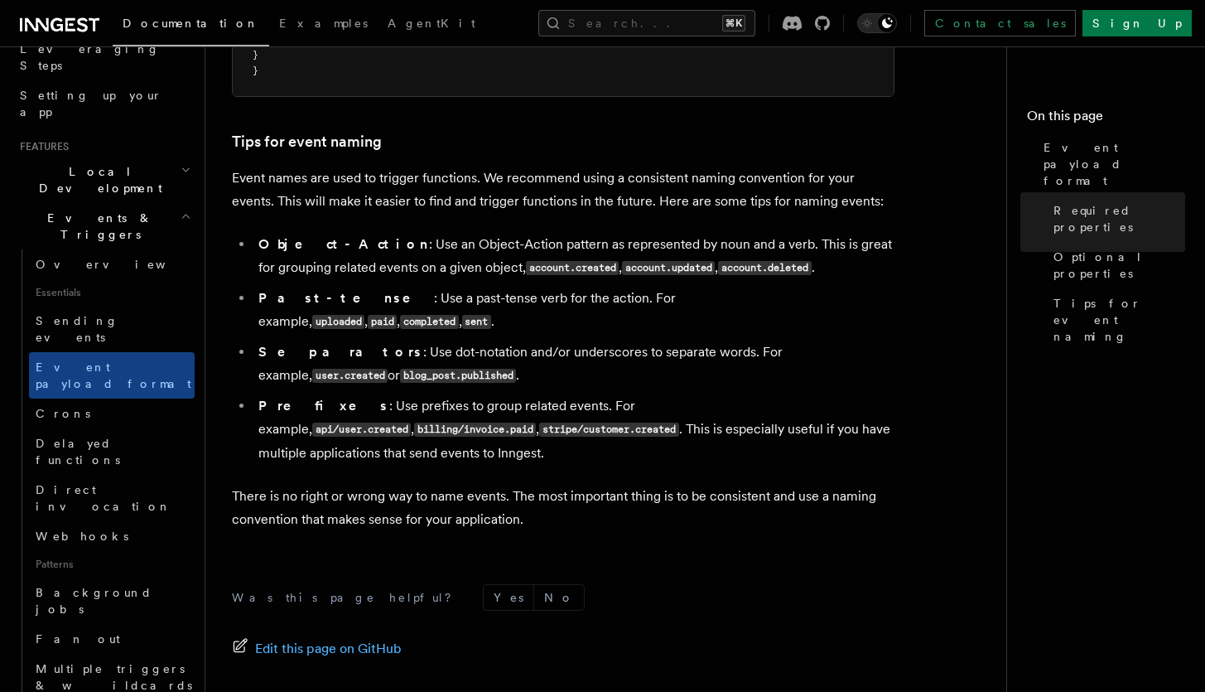
scroll to position [1169, 0]
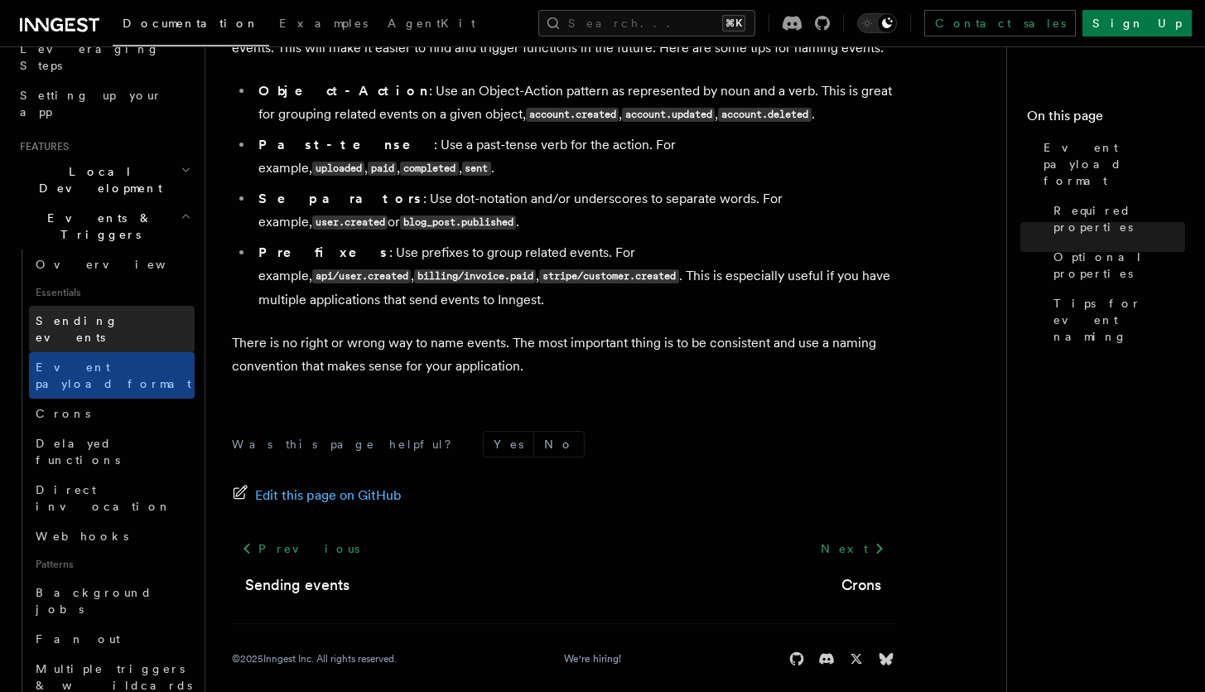
click at [97, 314] on span "Sending events" at bounding box center [77, 329] width 83 height 30
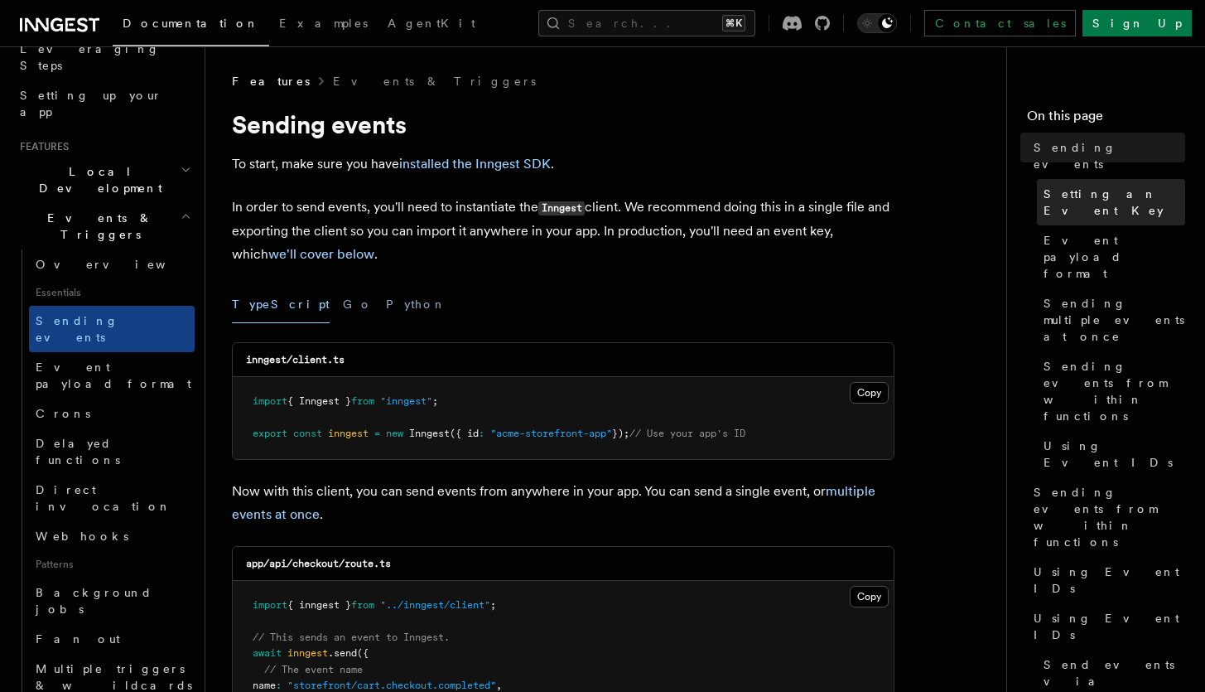
click at [1050, 186] on span "Setting an Event Key" at bounding box center [1115, 202] width 142 height 33
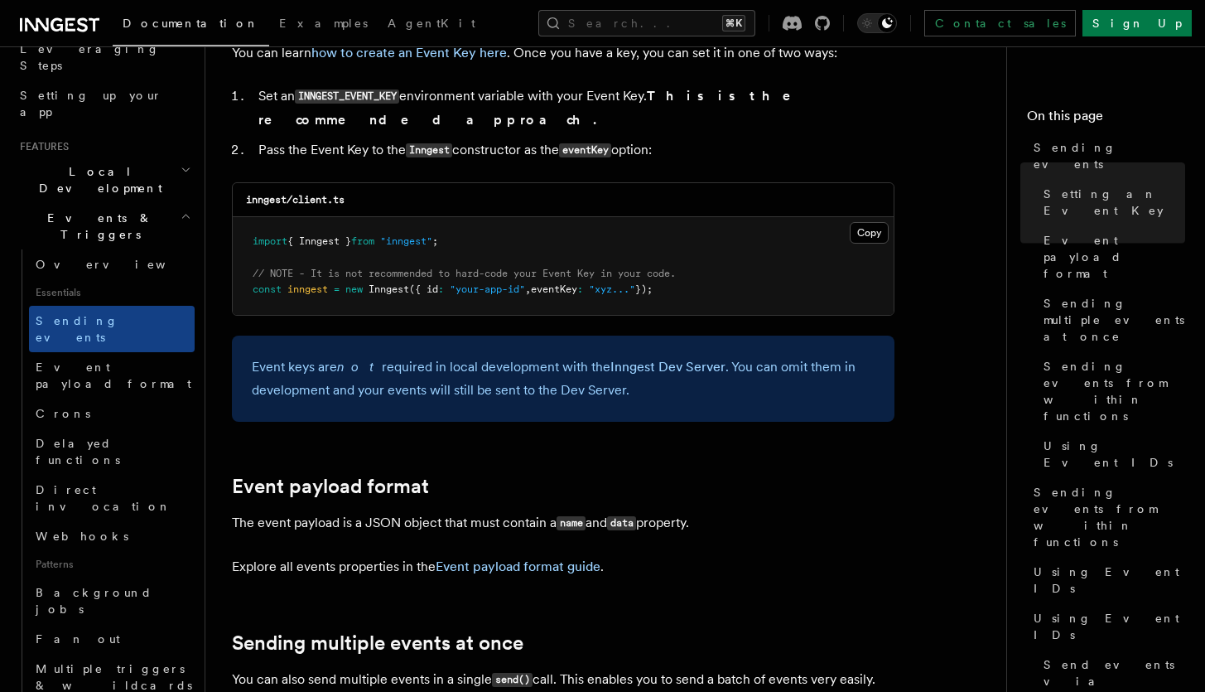
scroll to position [1673, 0]
